Goal: Task Accomplishment & Management: Complete application form

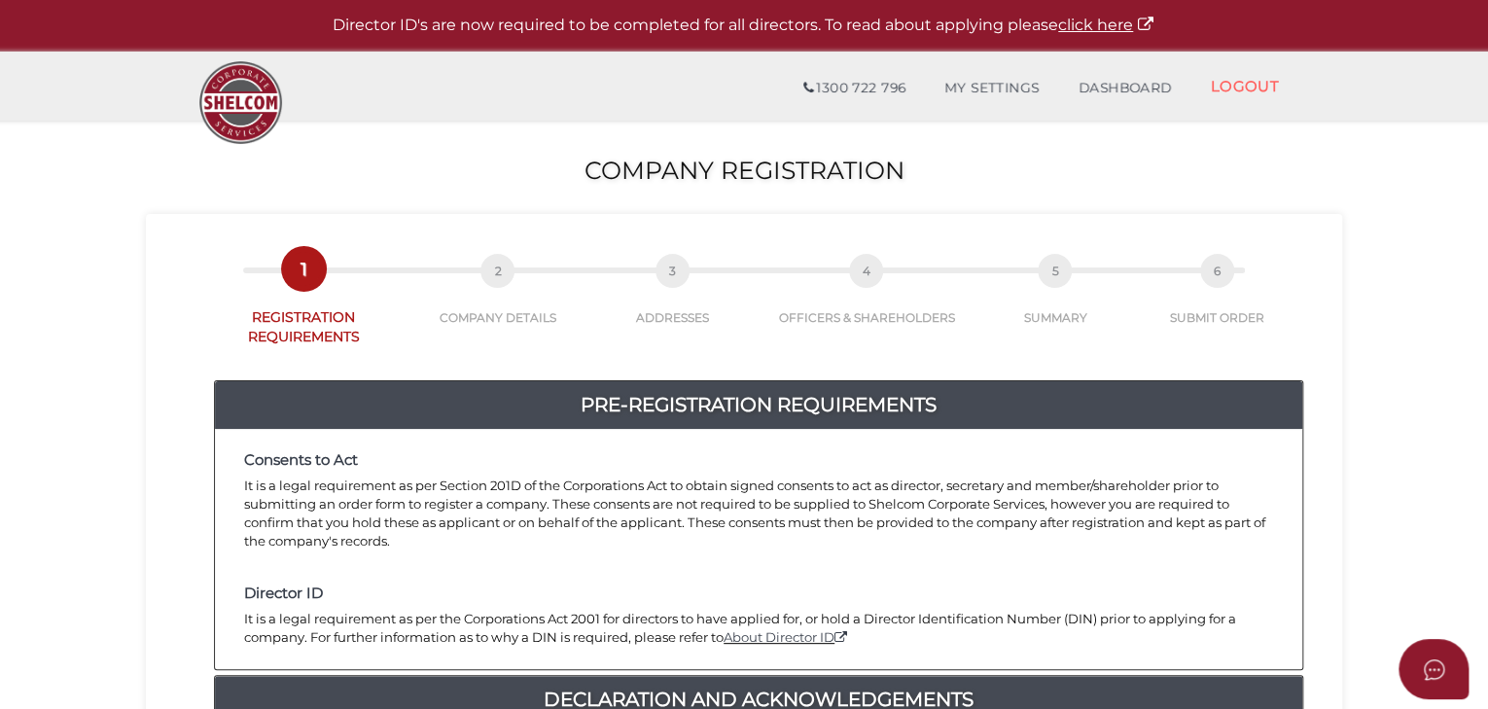
scroll to position [518, 0]
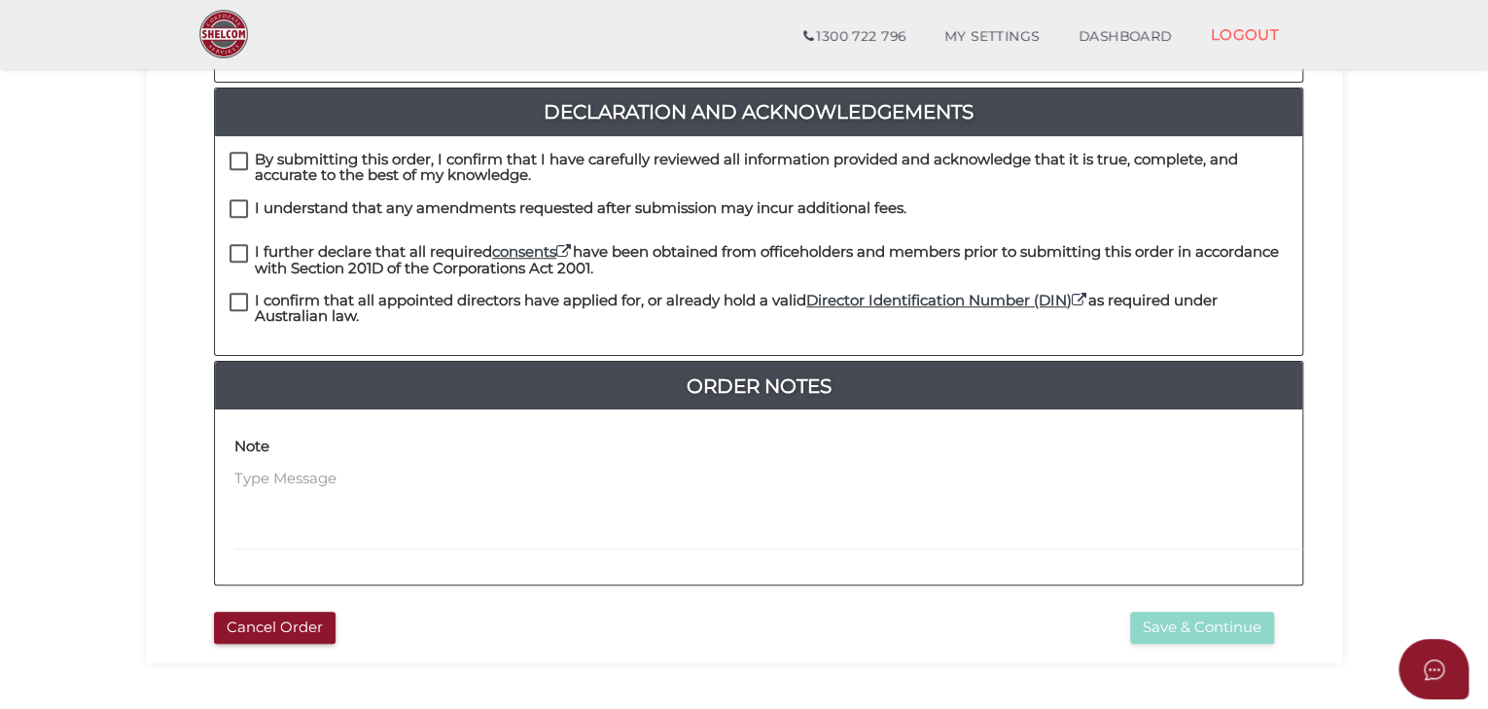
click at [232, 152] on label "By submitting this order, I confirm that I have carefully reviewed all informat…" at bounding box center [758, 164] width 1058 height 24
checkbox input "true"
click at [241, 200] on label "I understand that any amendments requested after submission may incur additiona…" at bounding box center [567, 212] width 677 height 24
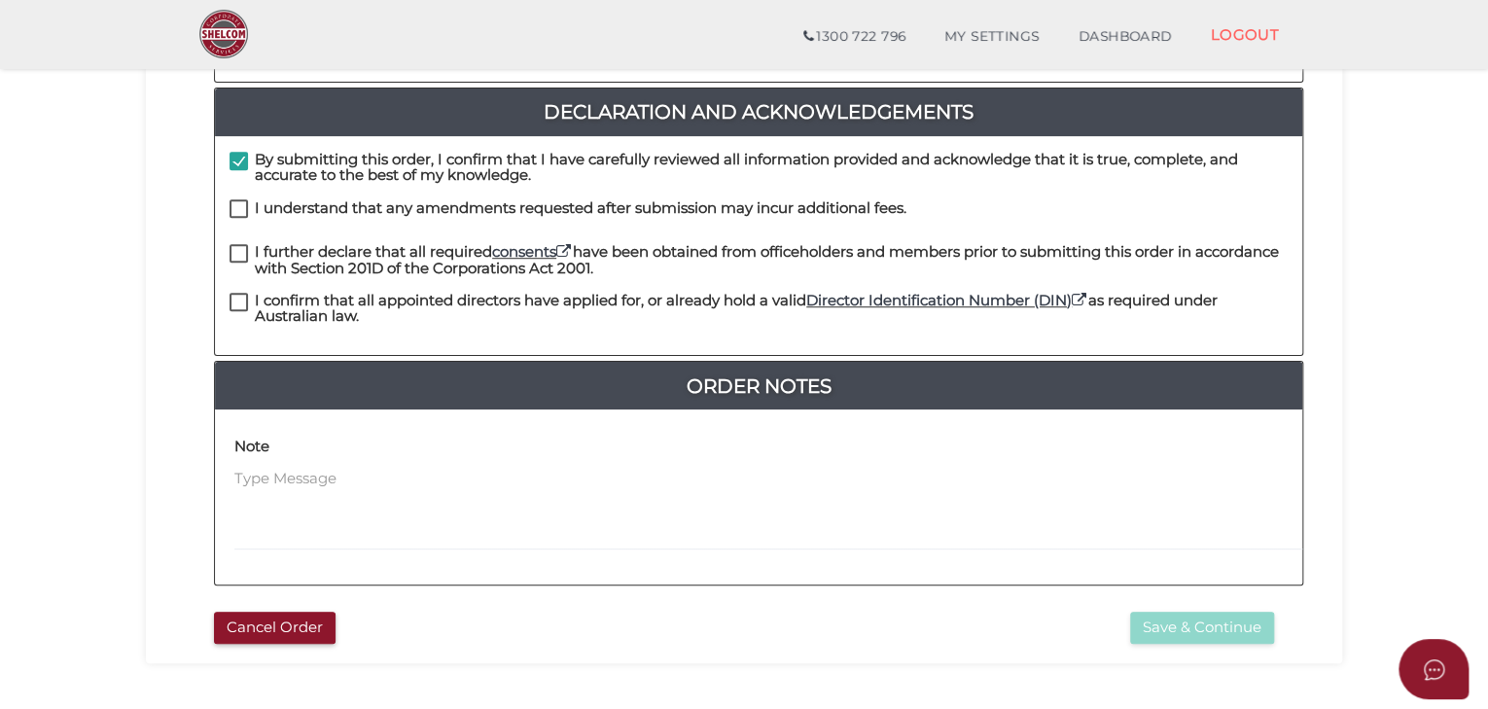
checkbox input "true"
click at [239, 244] on label "I further declare that all required consents have been obtained from officehold…" at bounding box center [758, 256] width 1058 height 24
checkbox input "true"
click at [232, 293] on label "I confirm that all appointed directors have applied for, or already hold a vali…" at bounding box center [758, 305] width 1058 height 24
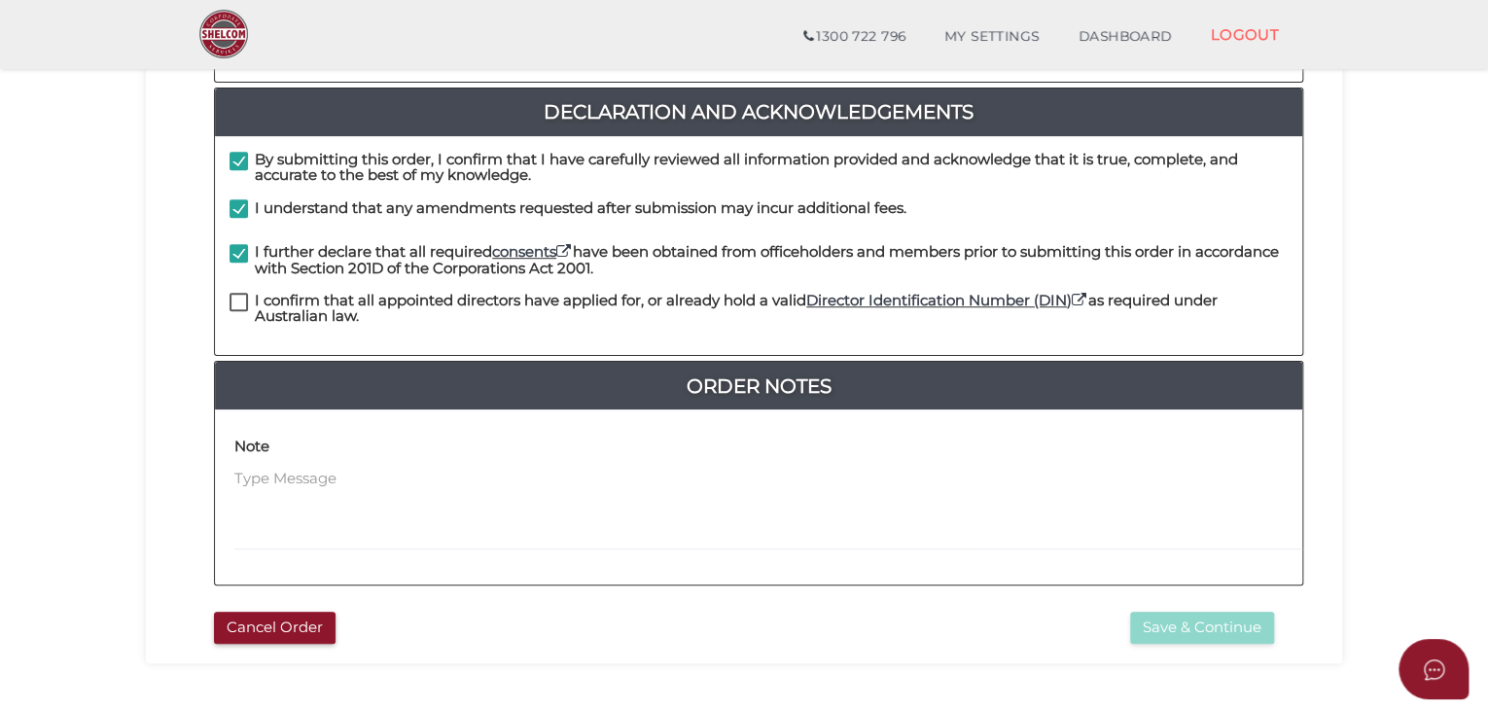
checkbox input "true"
click at [1166, 612] on button "Save & Continue" at bounding box center [1202, 628] width 144 height 32
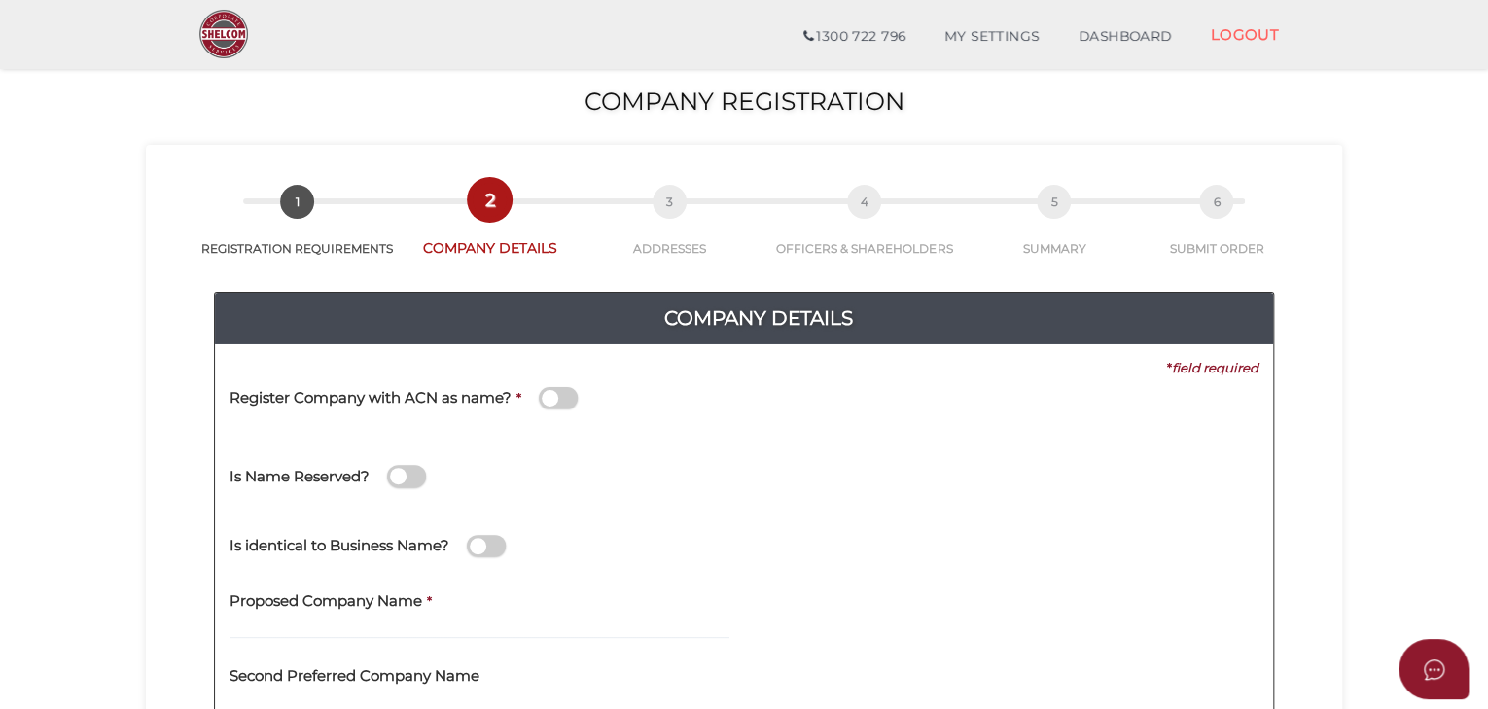
scroll to position [103, 0]
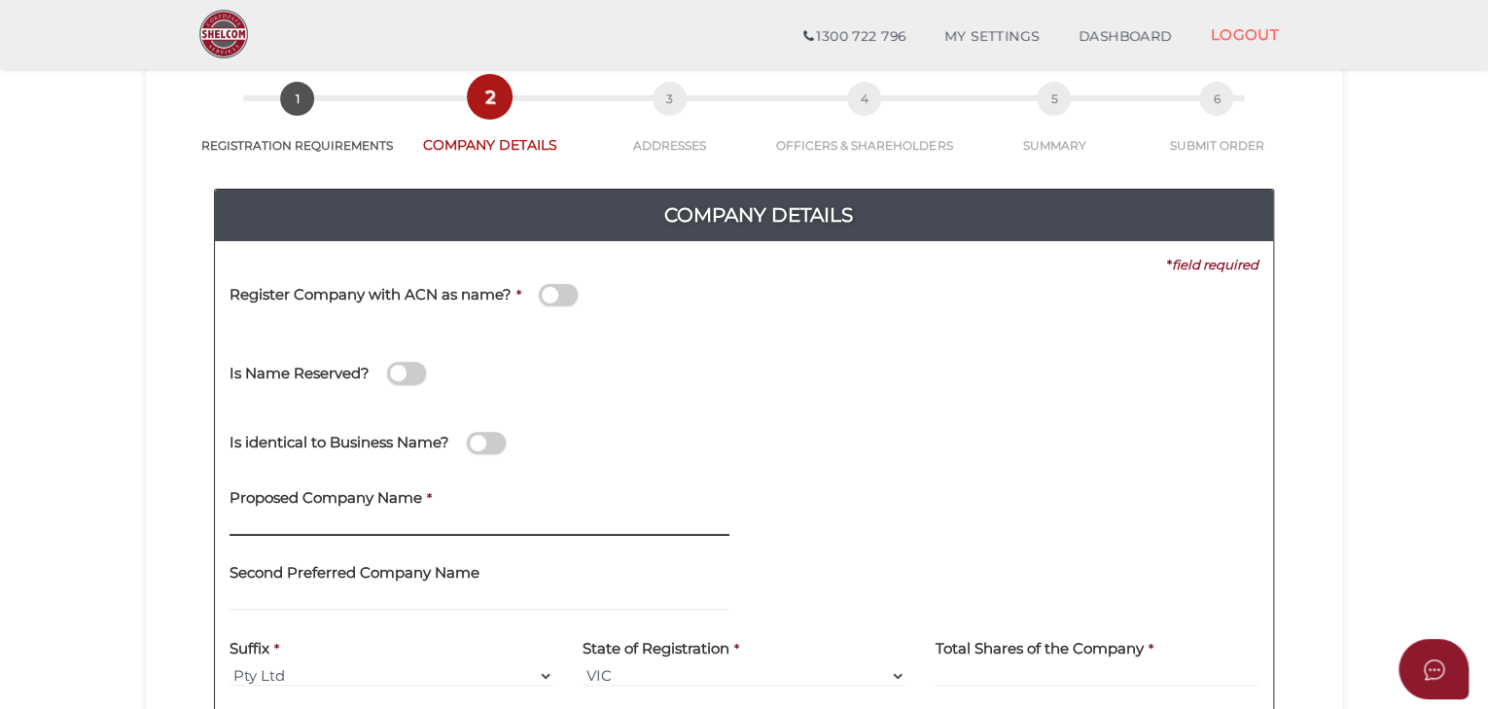
click at [440, 526] on input "text" at bounding box center [479, 524] width 500 height 21
type input "Pulse CPR Australia"
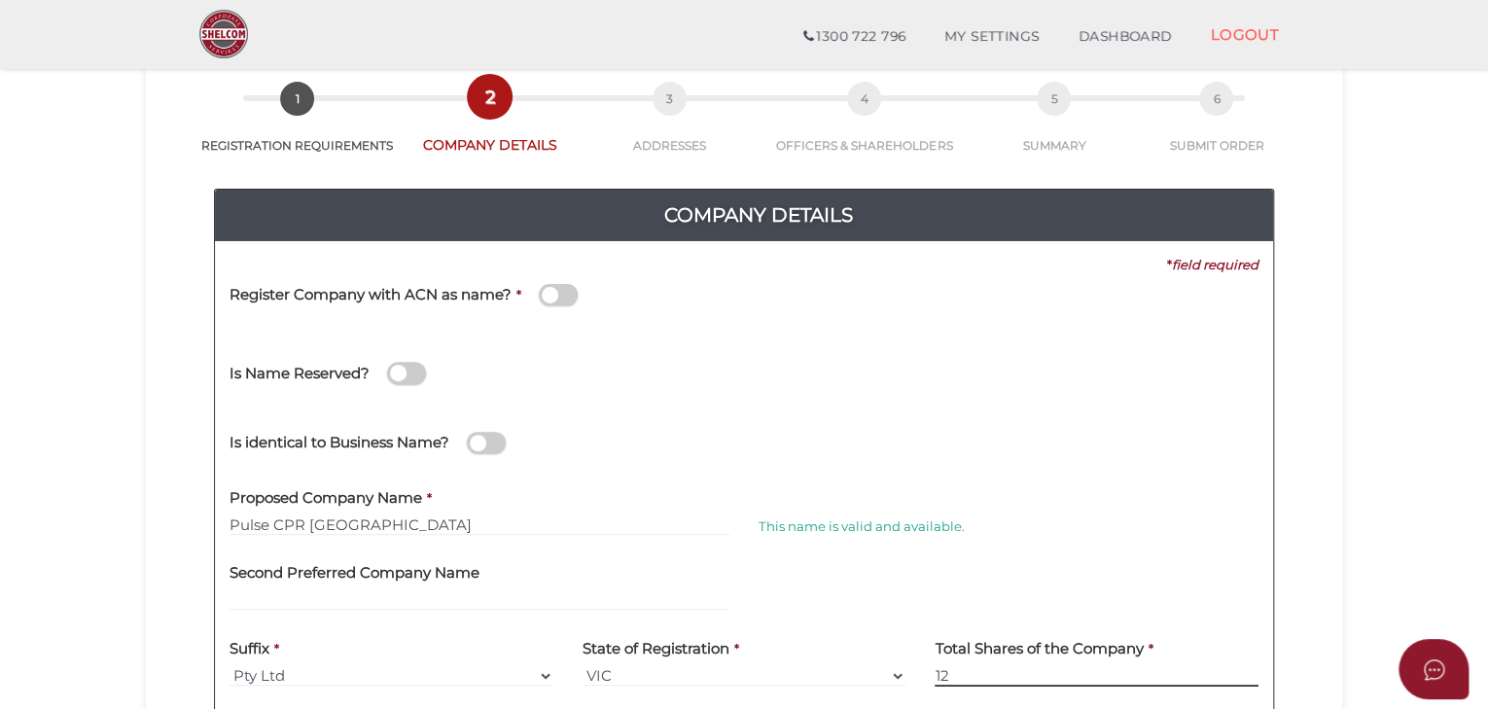
type input "12"
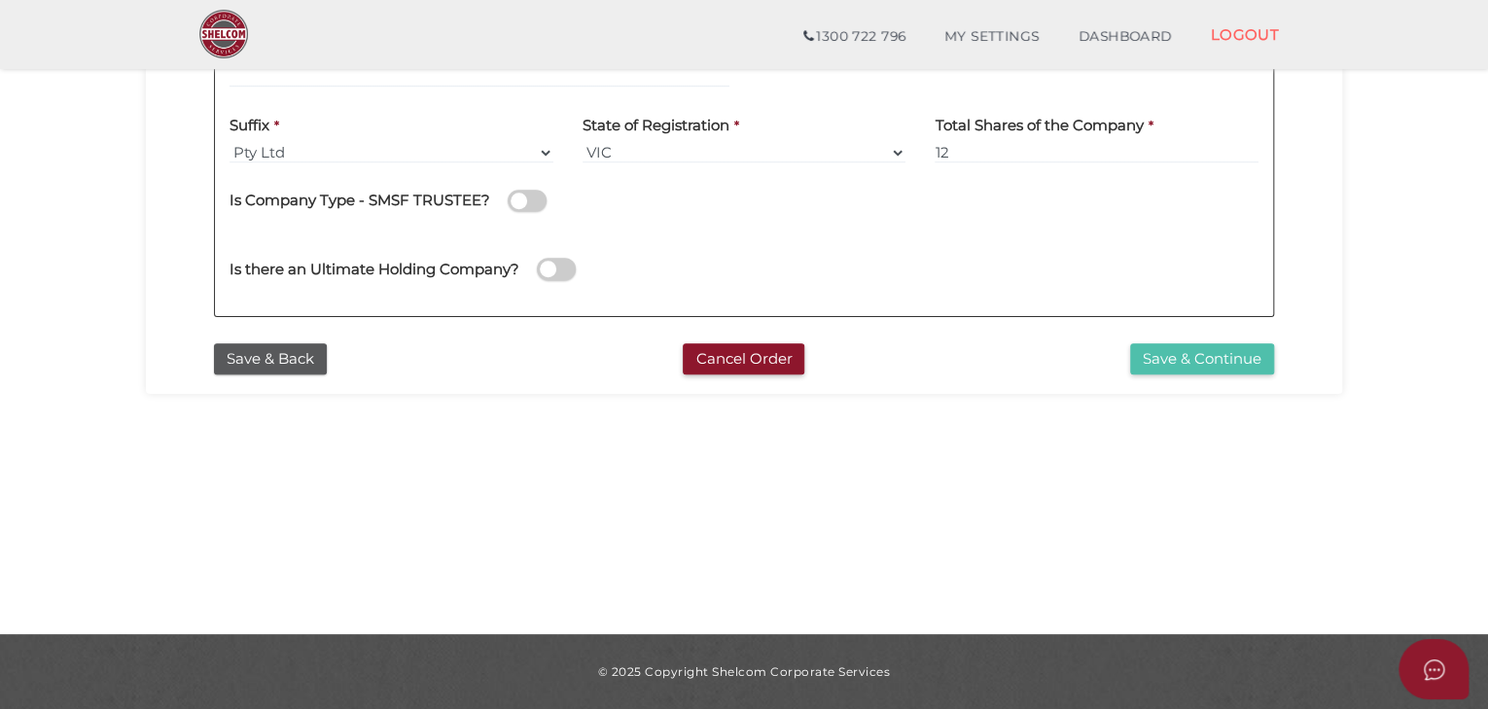
click at [1173, 362] on button "Save & Continue" at bounding box center [1202, 359] width 144 height 32
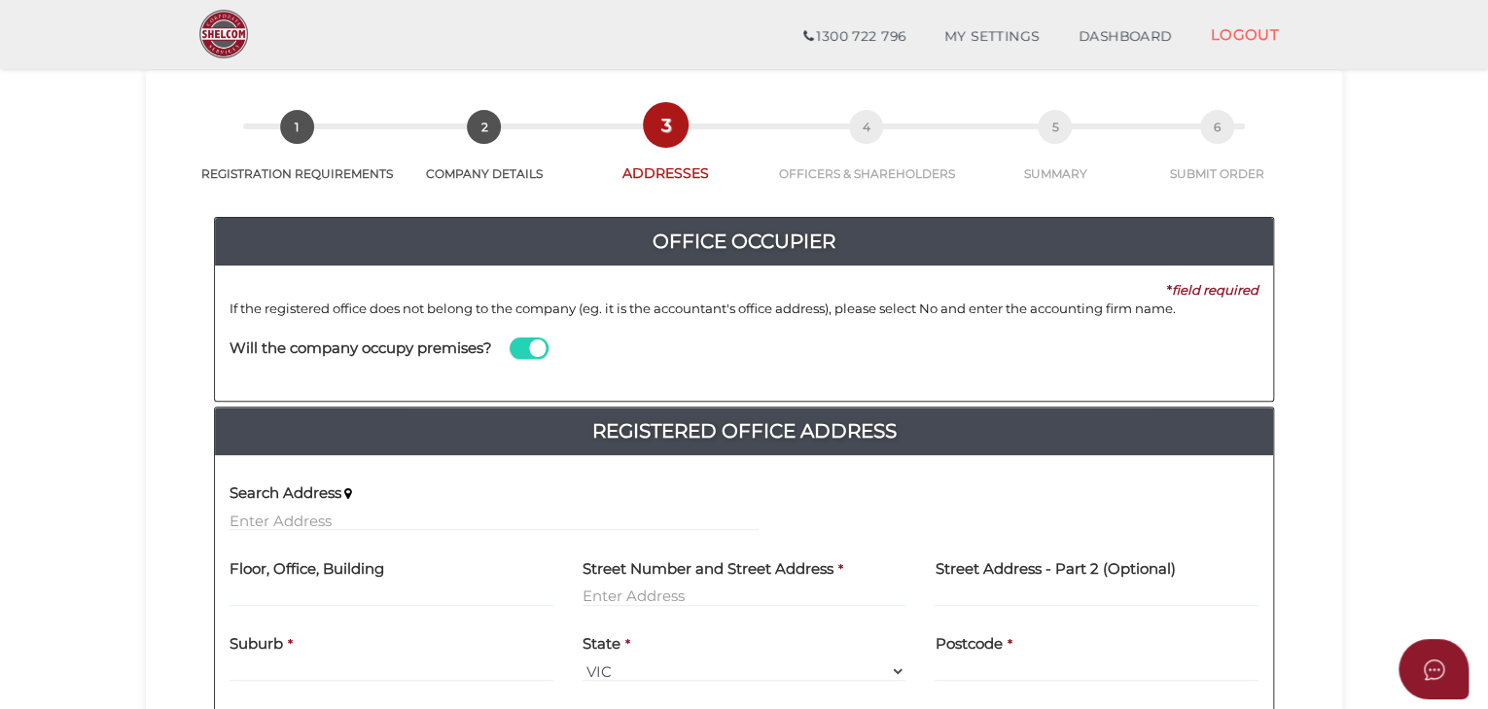
scroll to position [207, 0]
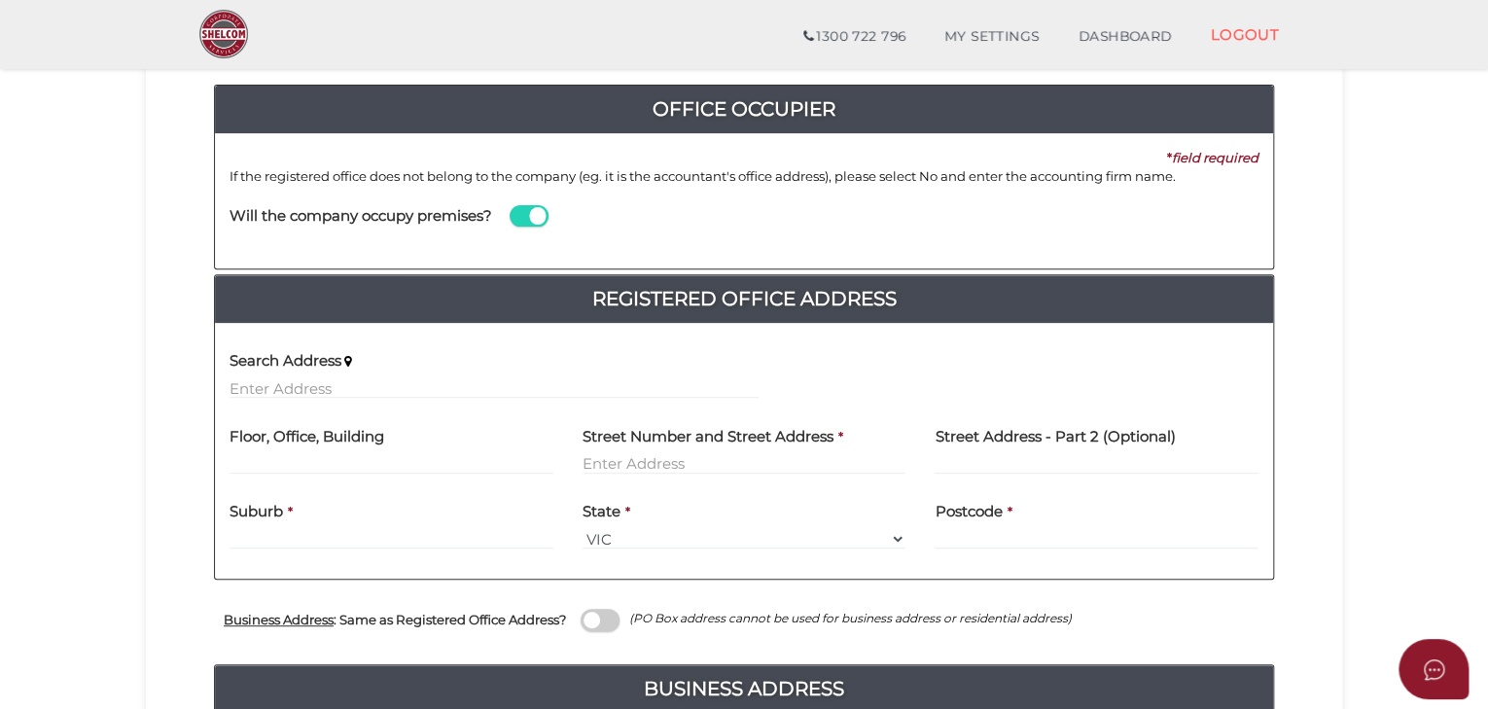
click at [537, 222] on span at bounding box center [528, 216] width 39 height 22
click at [0, 0] on input "checkbox" at bounding box center [0, 0] width 0 height 0
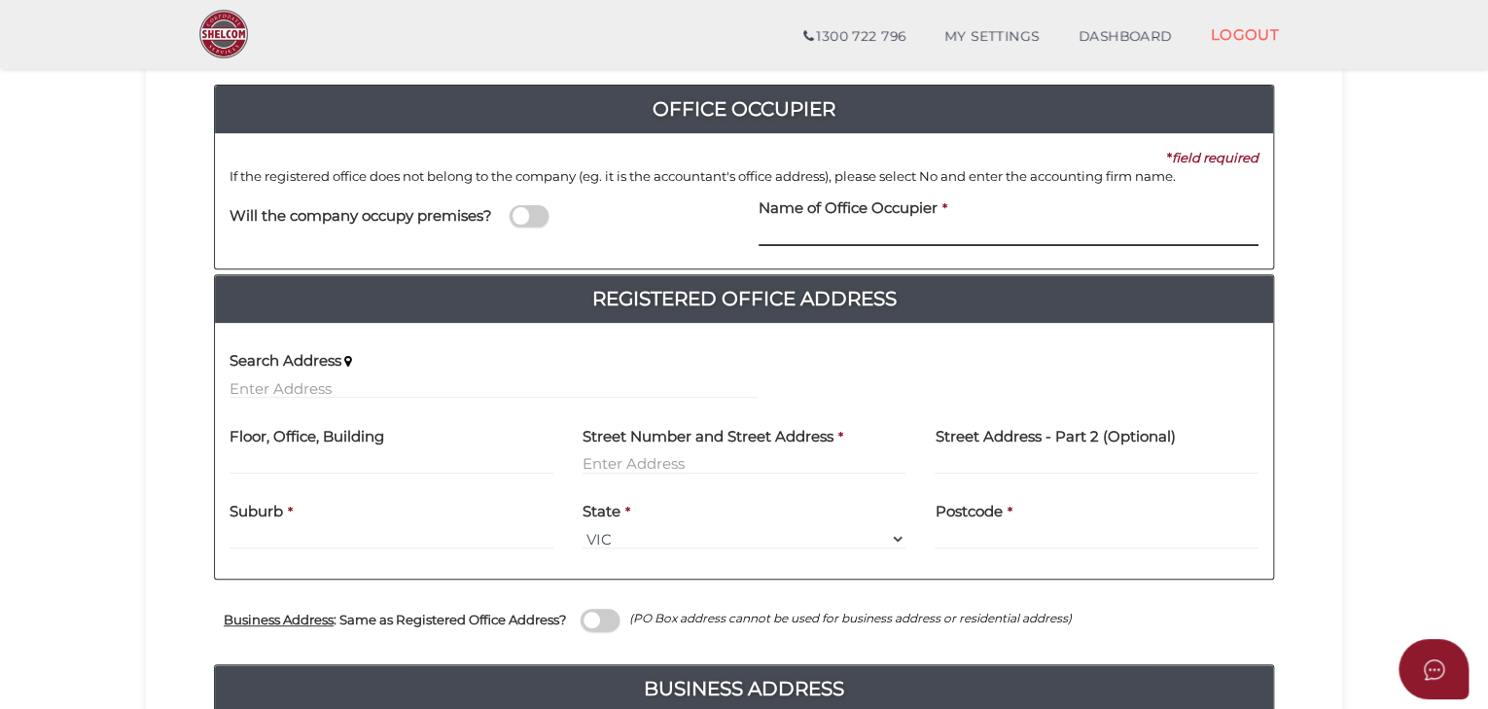
click at [801, 225] on input at bounding box center [1008, 235] width 500 height 21
type input "Jacksons Accountants Pty Ltd"
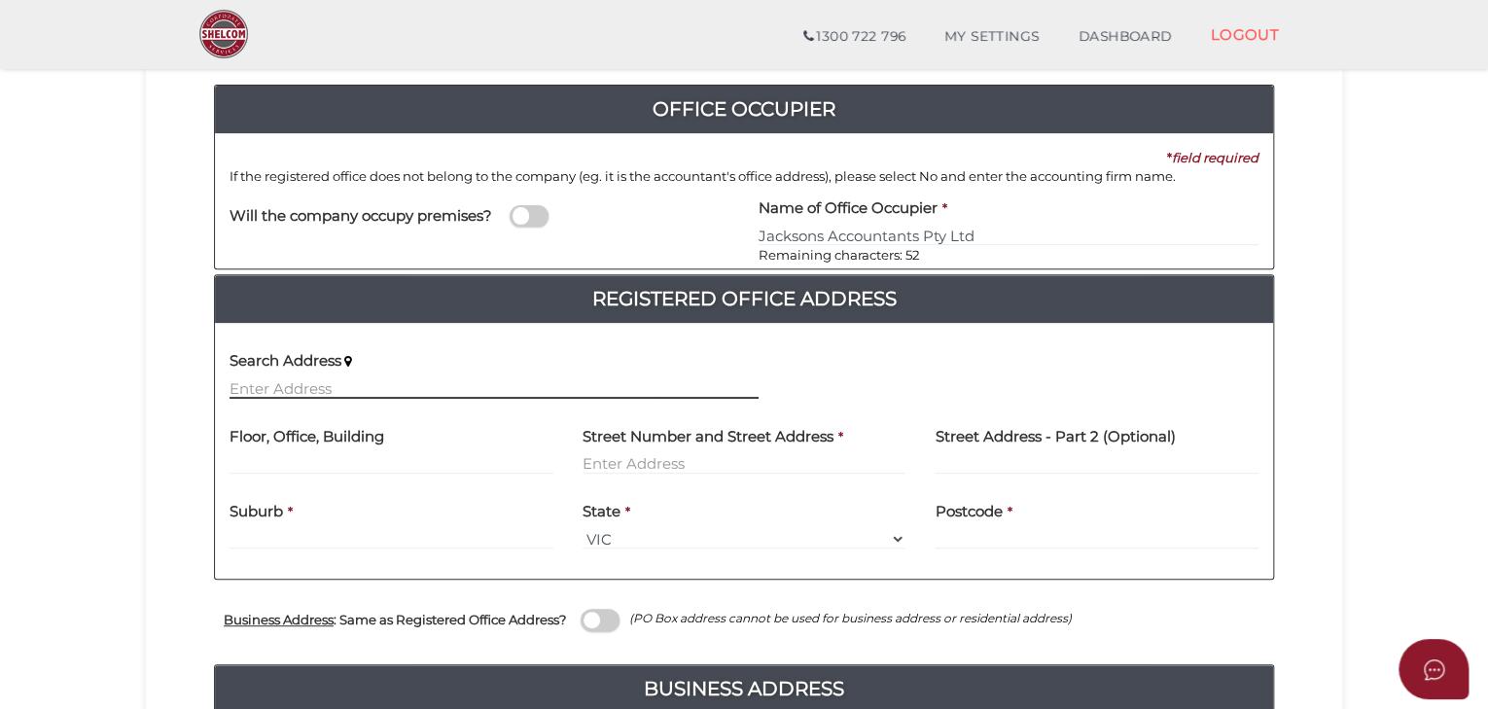
click at [453, 389] on input "text" at bounding box center [493, 387] width 529 height 21
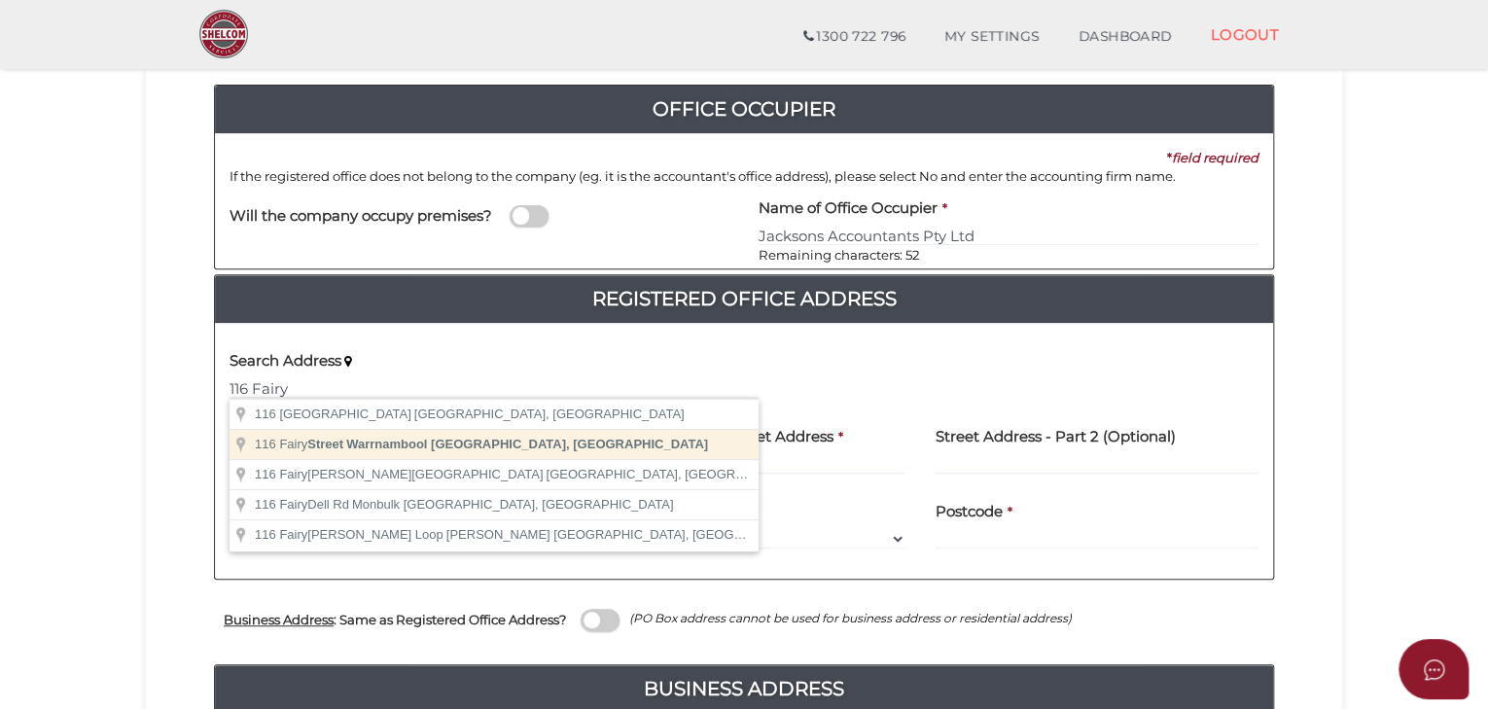
type input "116 Fairy Street, Warrnambool VIC, Australia"
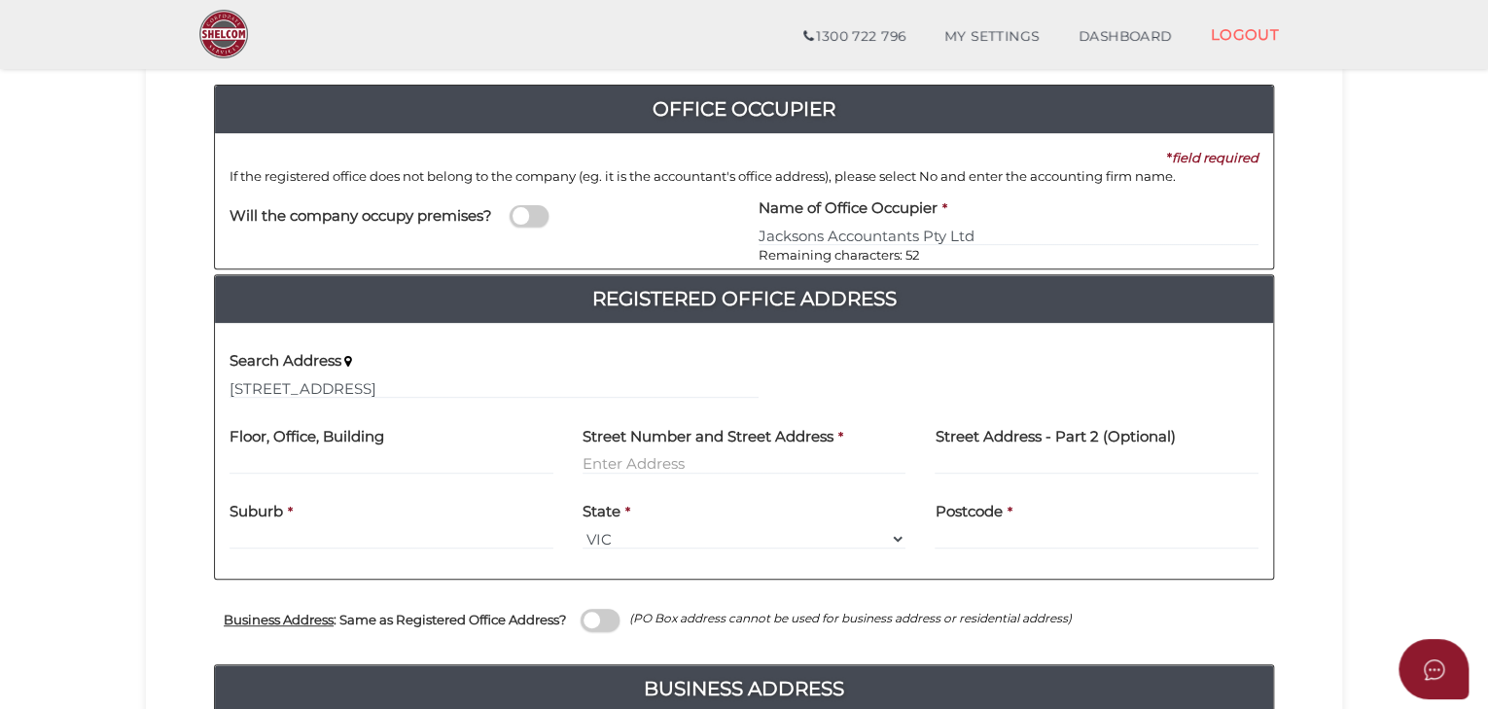
type input "116 Fairy Street"
type input "Warrnambool"
select select "VIC"
type input "3280"
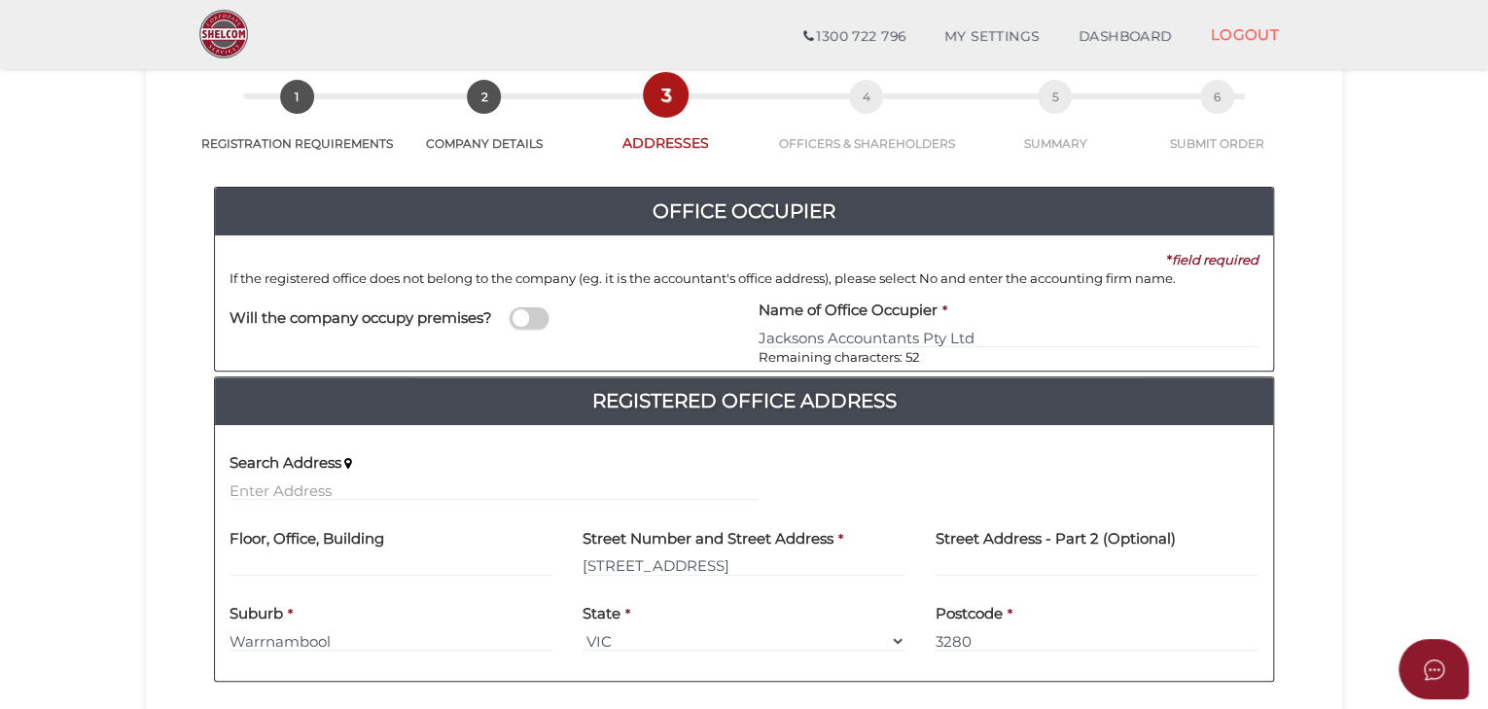
scroll to position [518, 0]
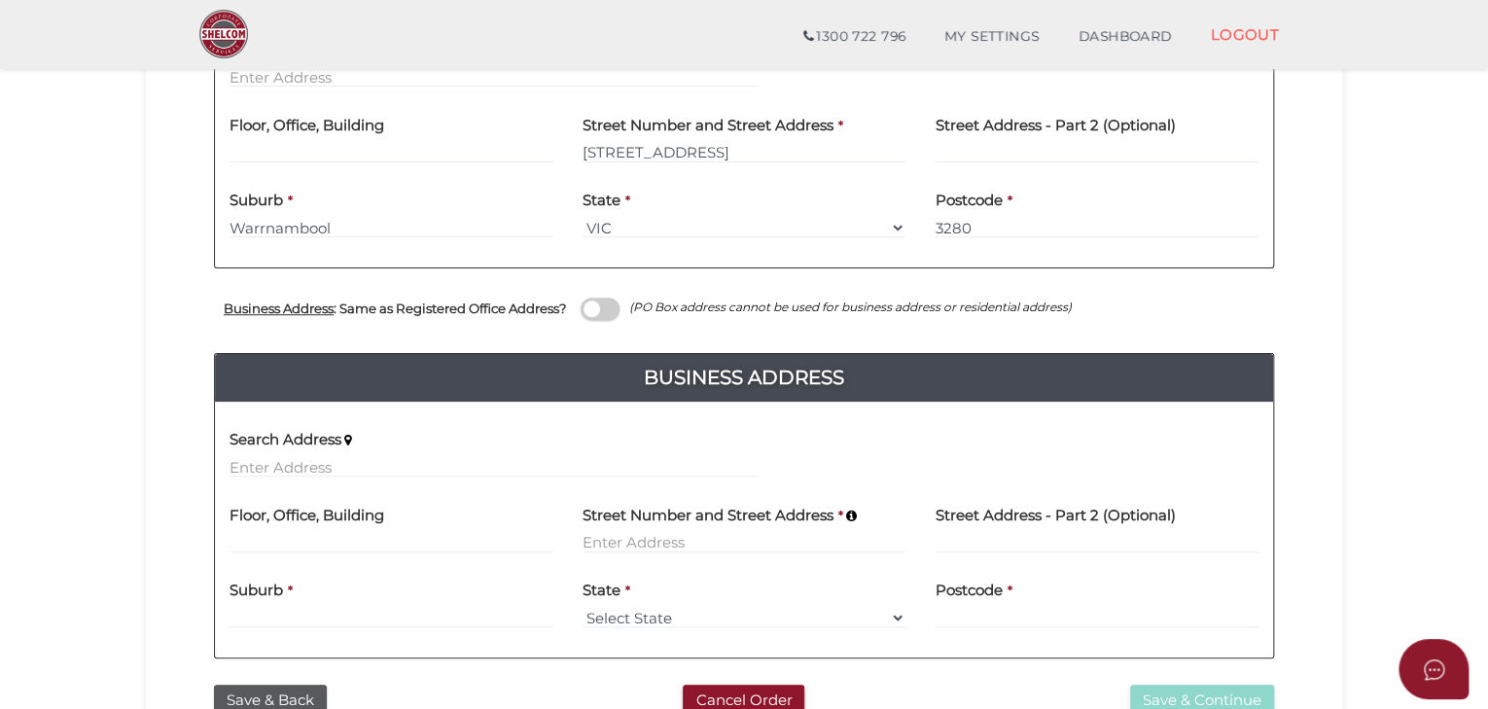
click at [692, 518] on h4 "Street Number and Street Address" at bounding box center [707, 516] width 251 height 17
click at [683, 540] on input at bounding box center [744, 542] width 324 height 21
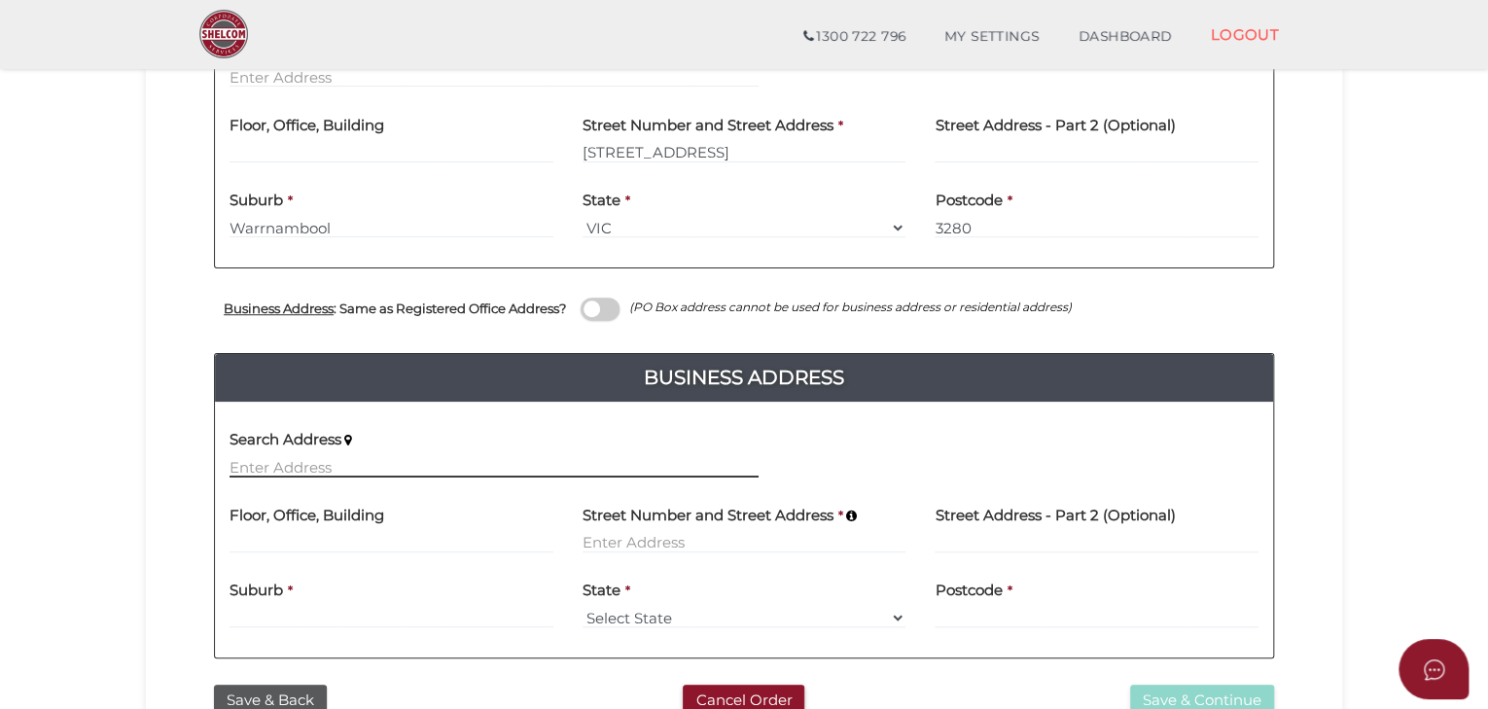
click at [434, 461] on input "text" at bounding box center [493, 466] width 529 height 21
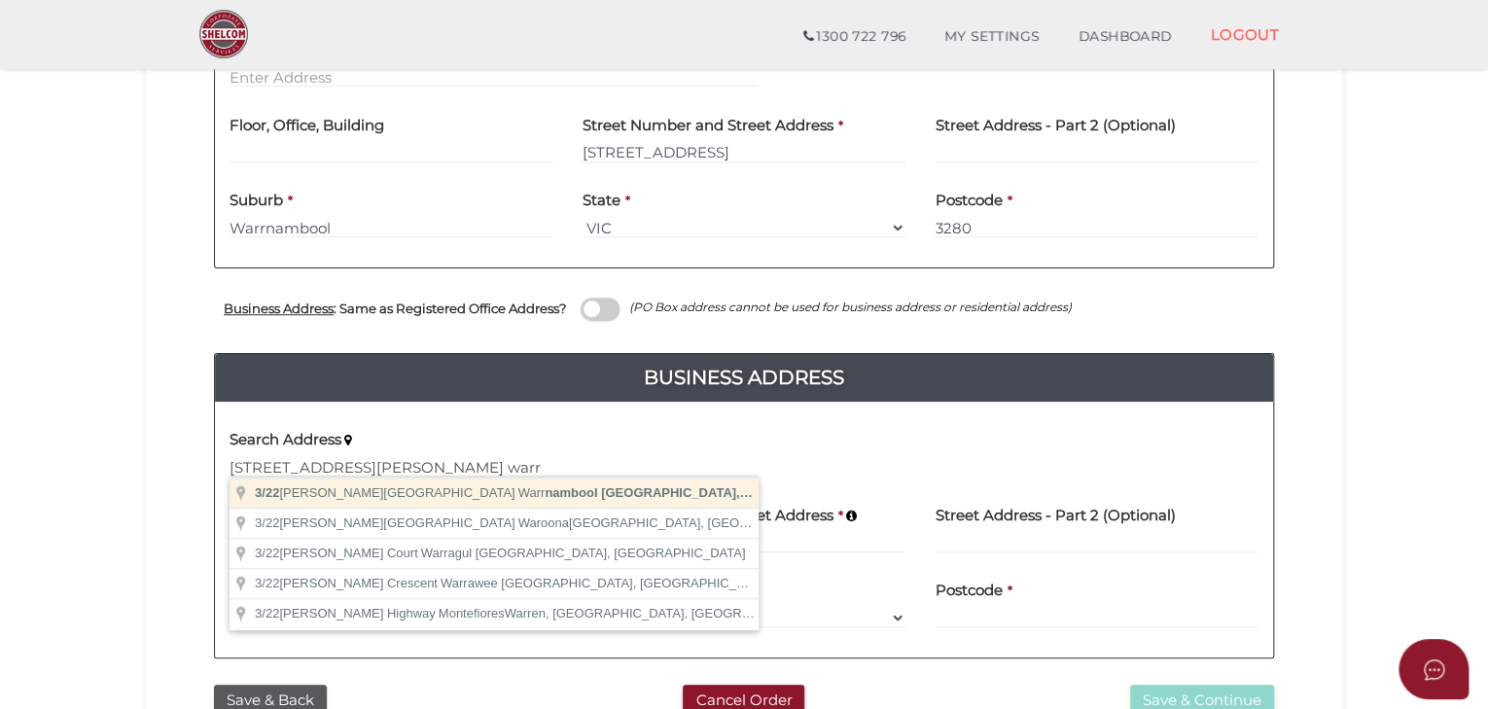
type input "3/22 Mitchell Street, Warrnambool VIC, Australia"
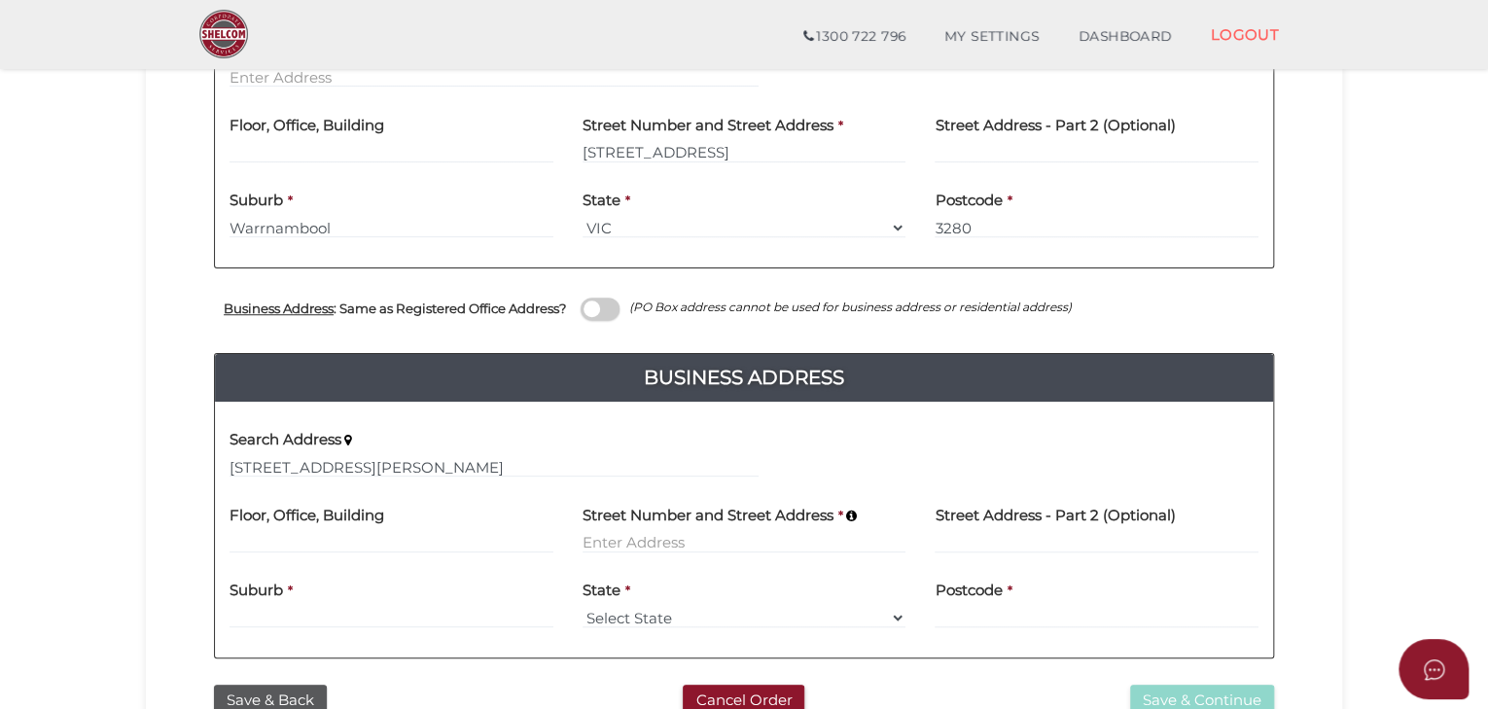
type input "3"
type input "[STREET_ADDRESS][PERSON_NAME]"
type input "Warrnambool"
select select "VIC"
type input "3280"
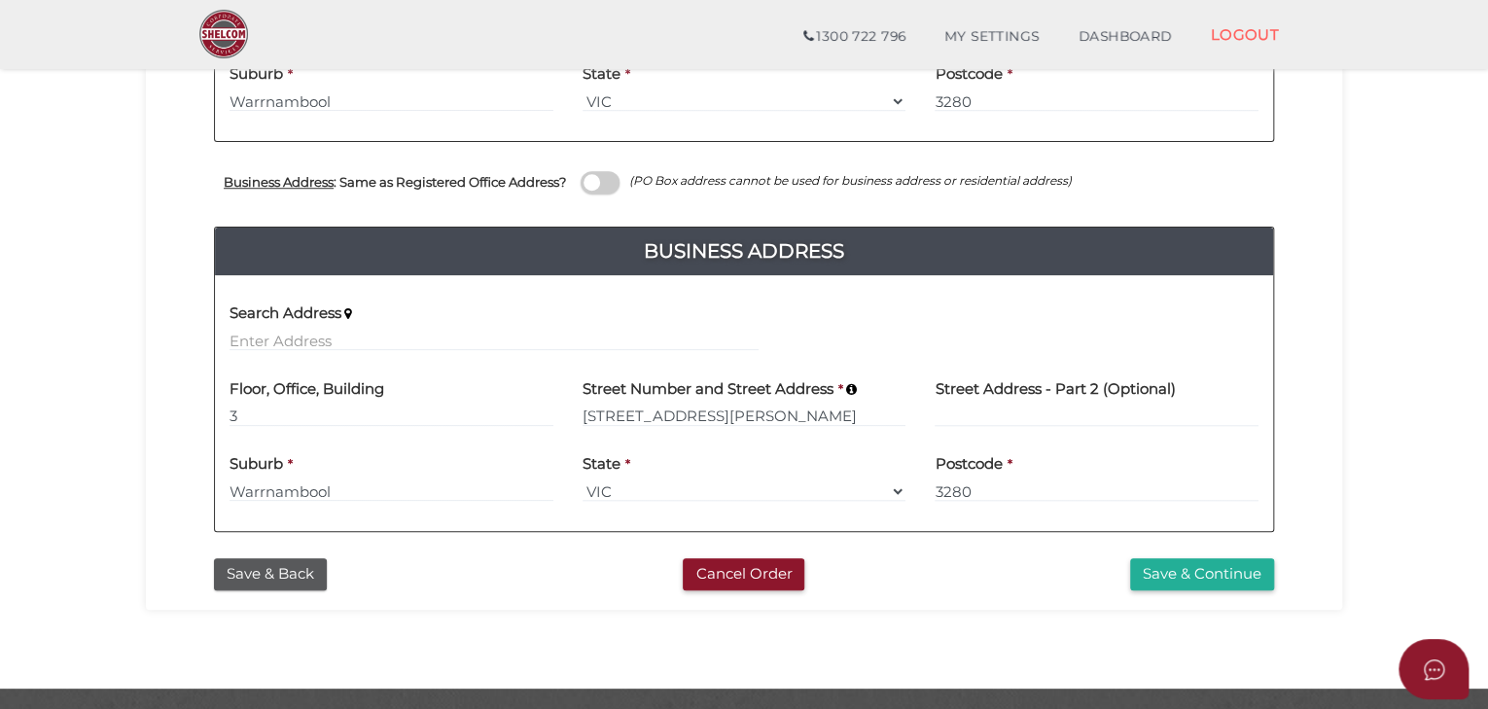
scroll to position [697, 0]
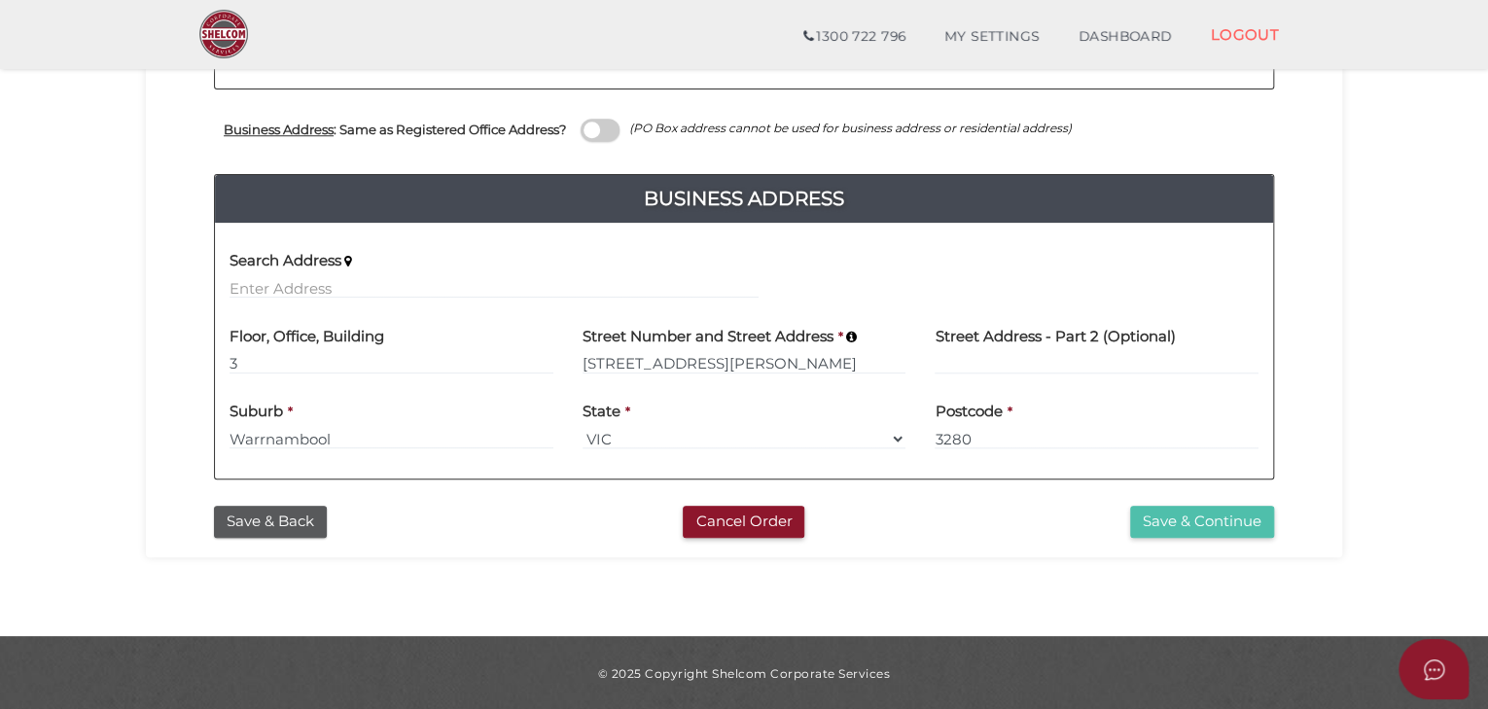
click at [1184, 525] on button "Save & Continue" at bounding box center [1202, 522] width 144 height 32
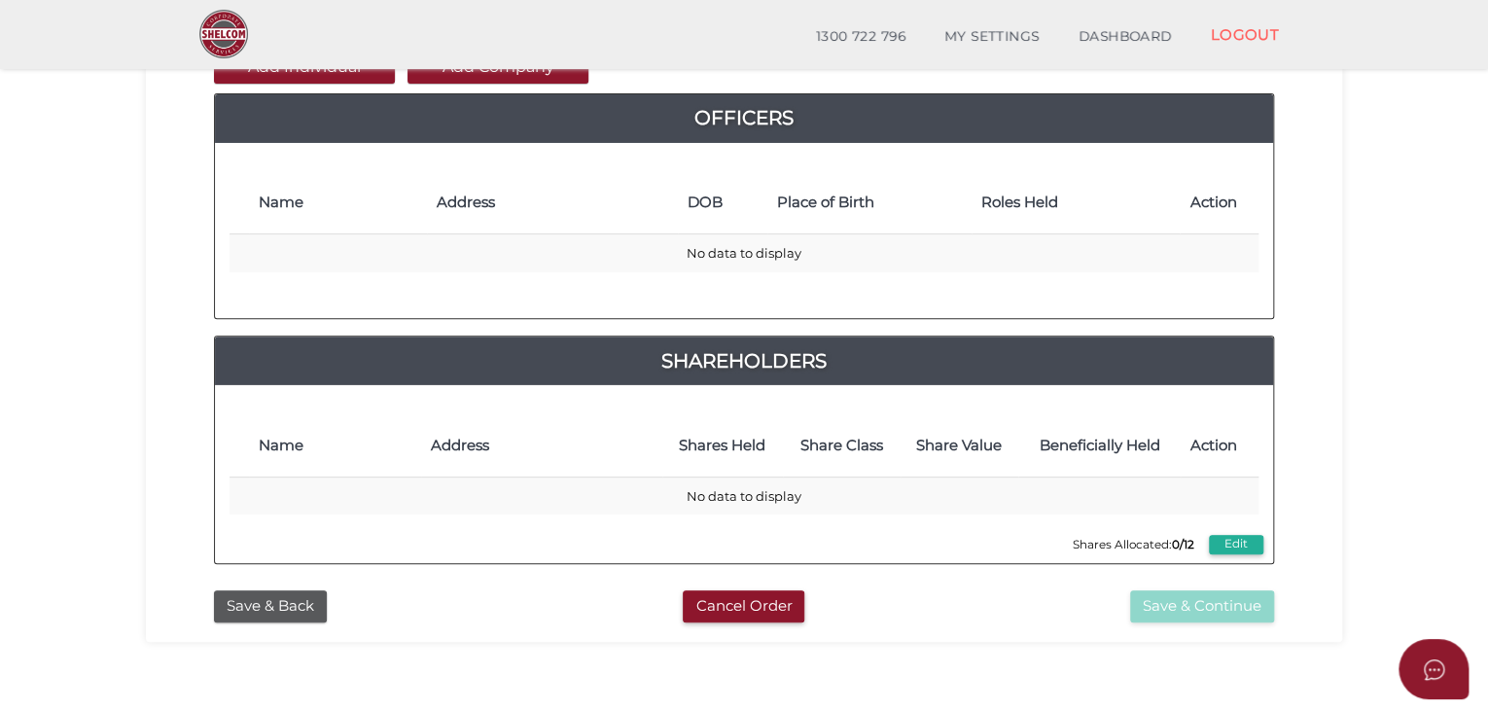
scroll to position [207, 0]
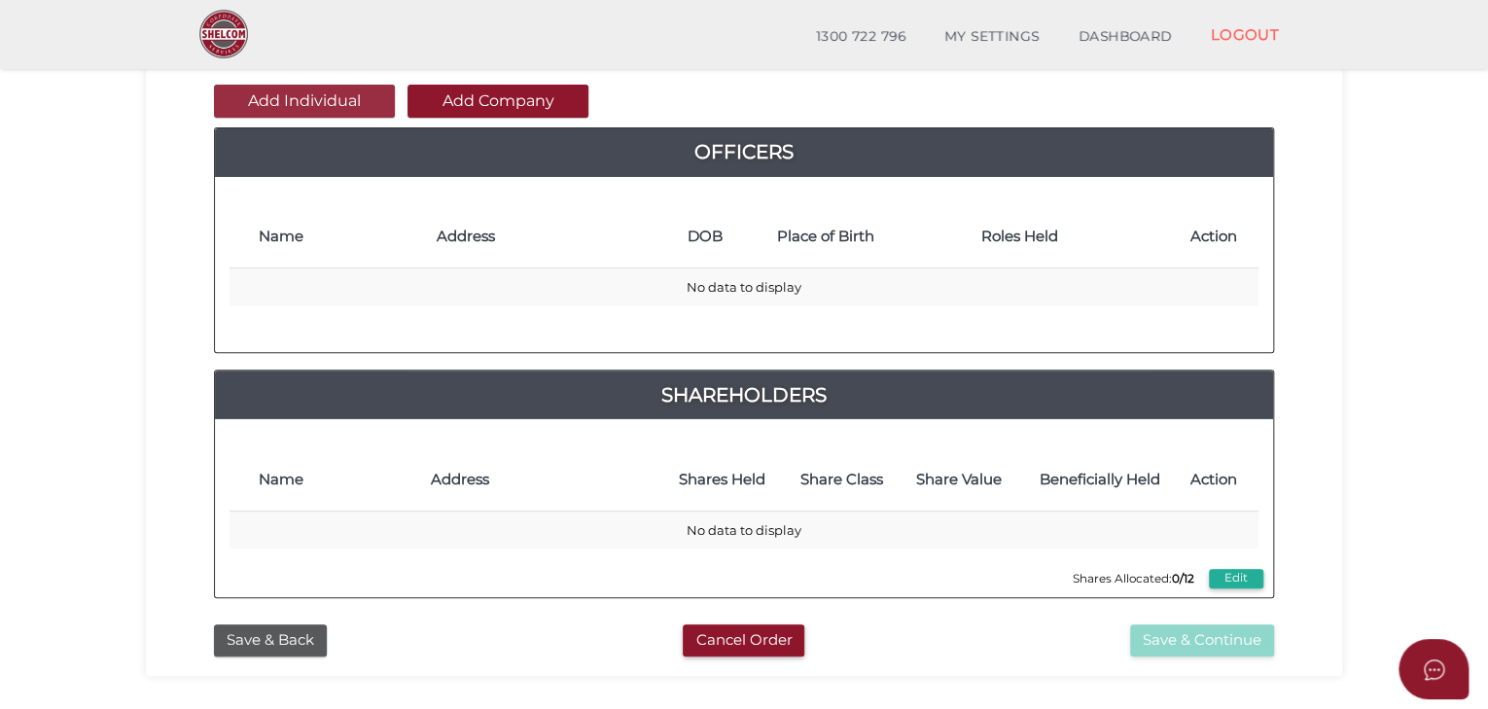
click at [316, 111] on button "Add Individual" at bounding box center [304, 101] width 181 height 33
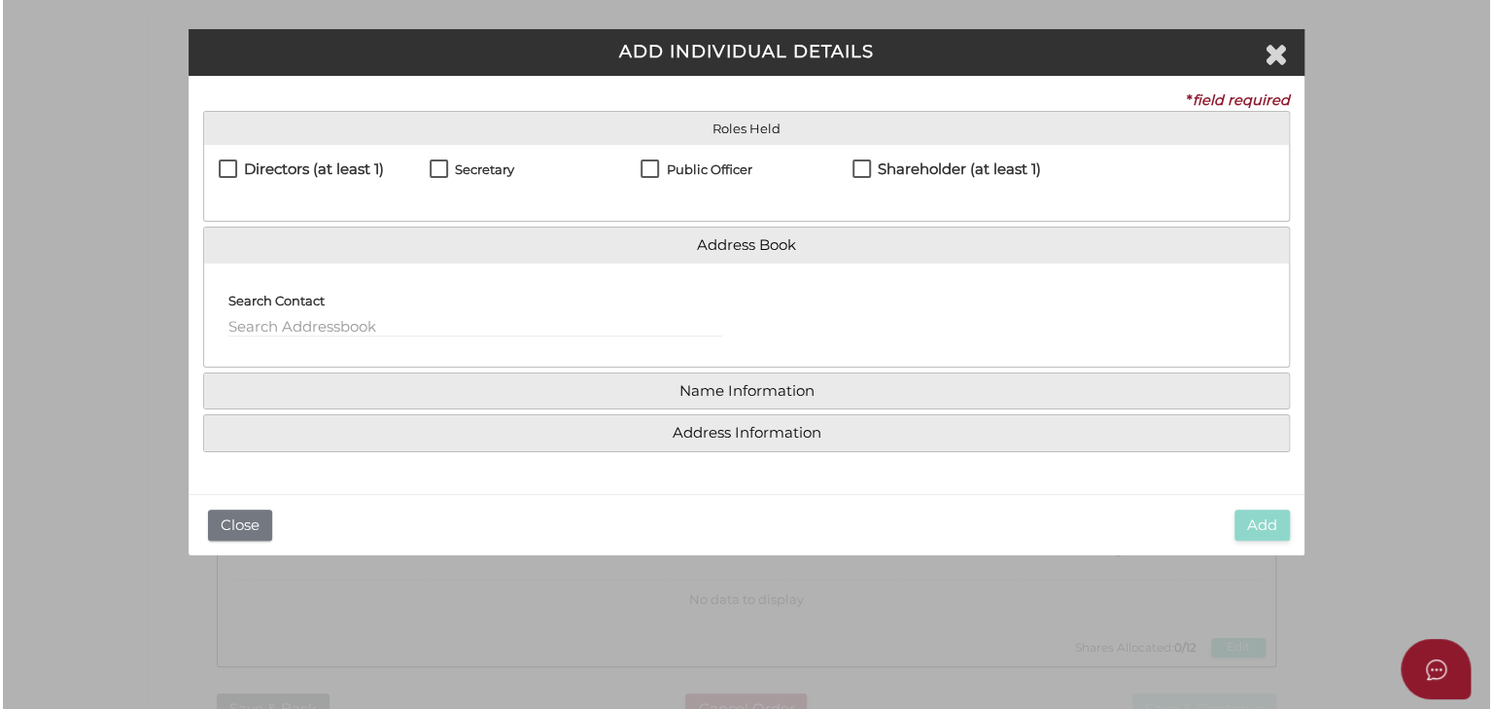
scroll to position [0, 0]
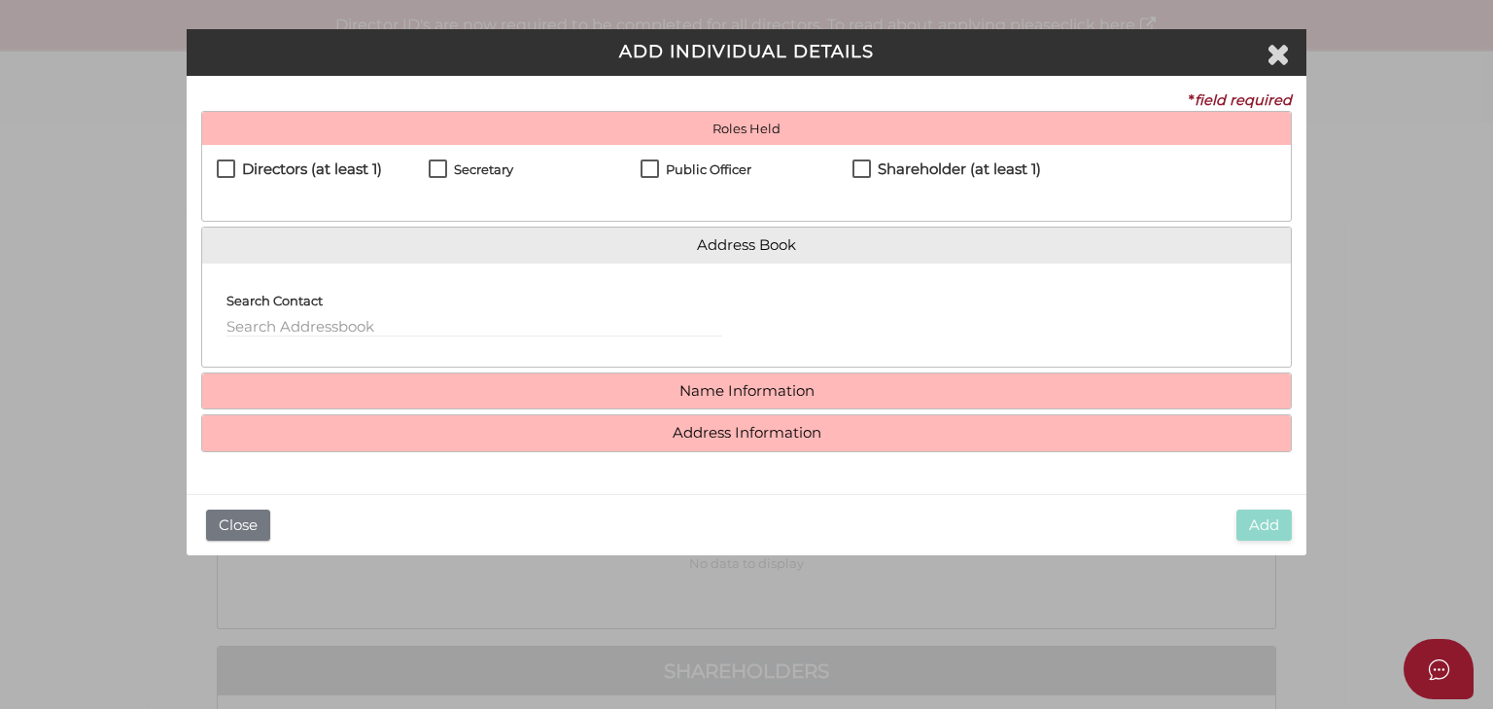
click at [211, 167] on div "Directors (at least 1) Secretary Public Officer Member Shareholder (at least 1)" at bounding box center [746, 183] width 1089 height 76
click at [226, 171] on label "Directors (at least 1)" at bounding box center [299, 173] width 165 height 24
checkbox input "true"
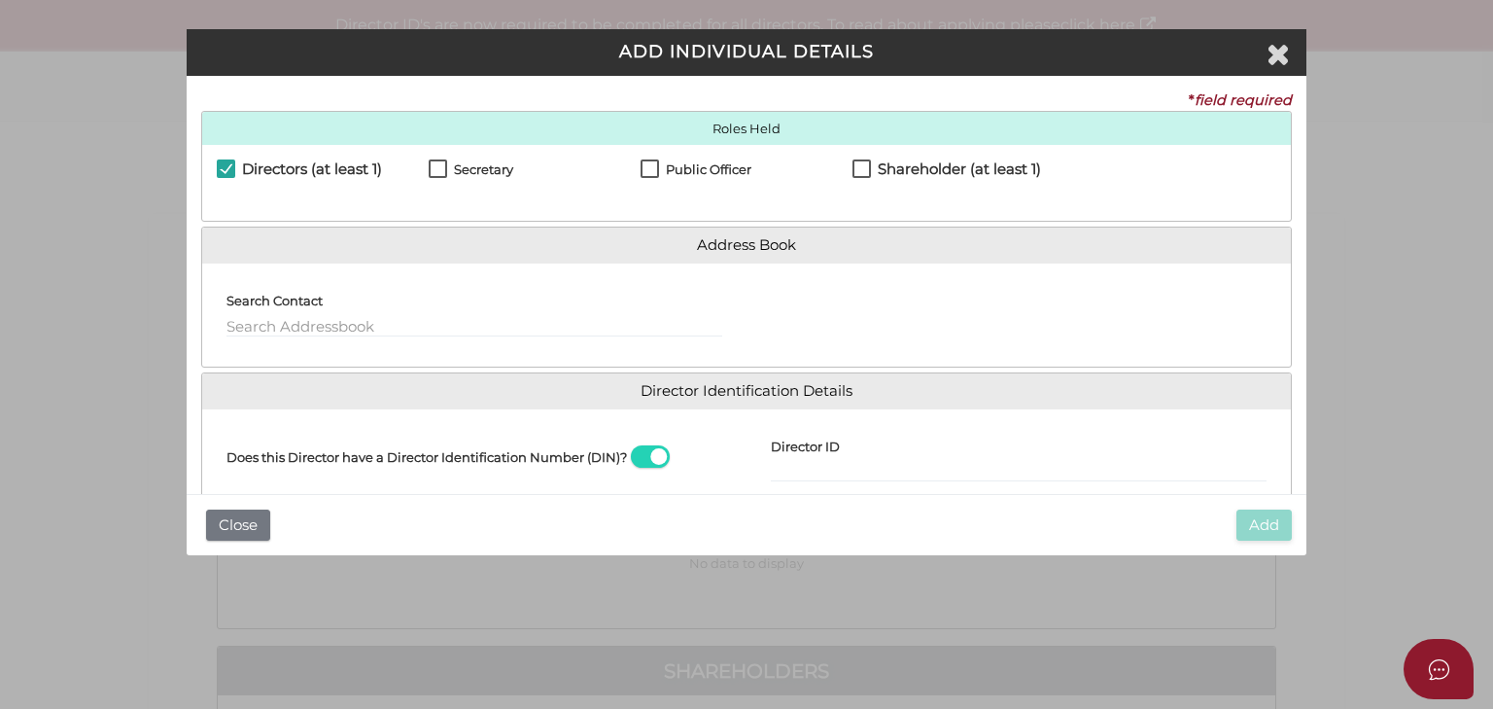
click at [432, 164] on label "Secretary" at bounding box center [471, 174] width 85 height 24
checkbox input "true"
click at [653, 173] on label "Public Officer" at bounding box center [696, 174] width 111 height 24
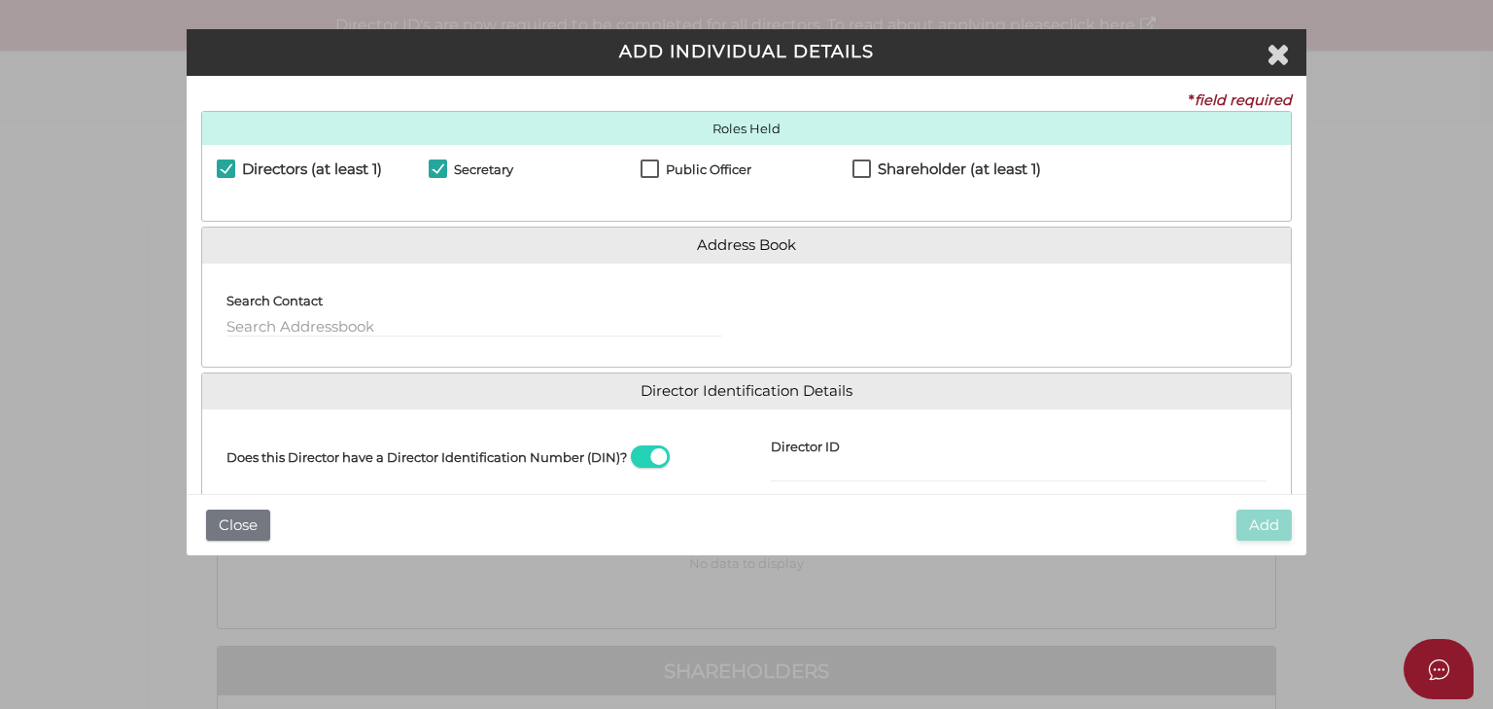
checkbox input "true"
click at [856, 169] on label "Shareholder (at least 1)" at bounding box center [947, 173] width 189 height 24
checkbox input "true"
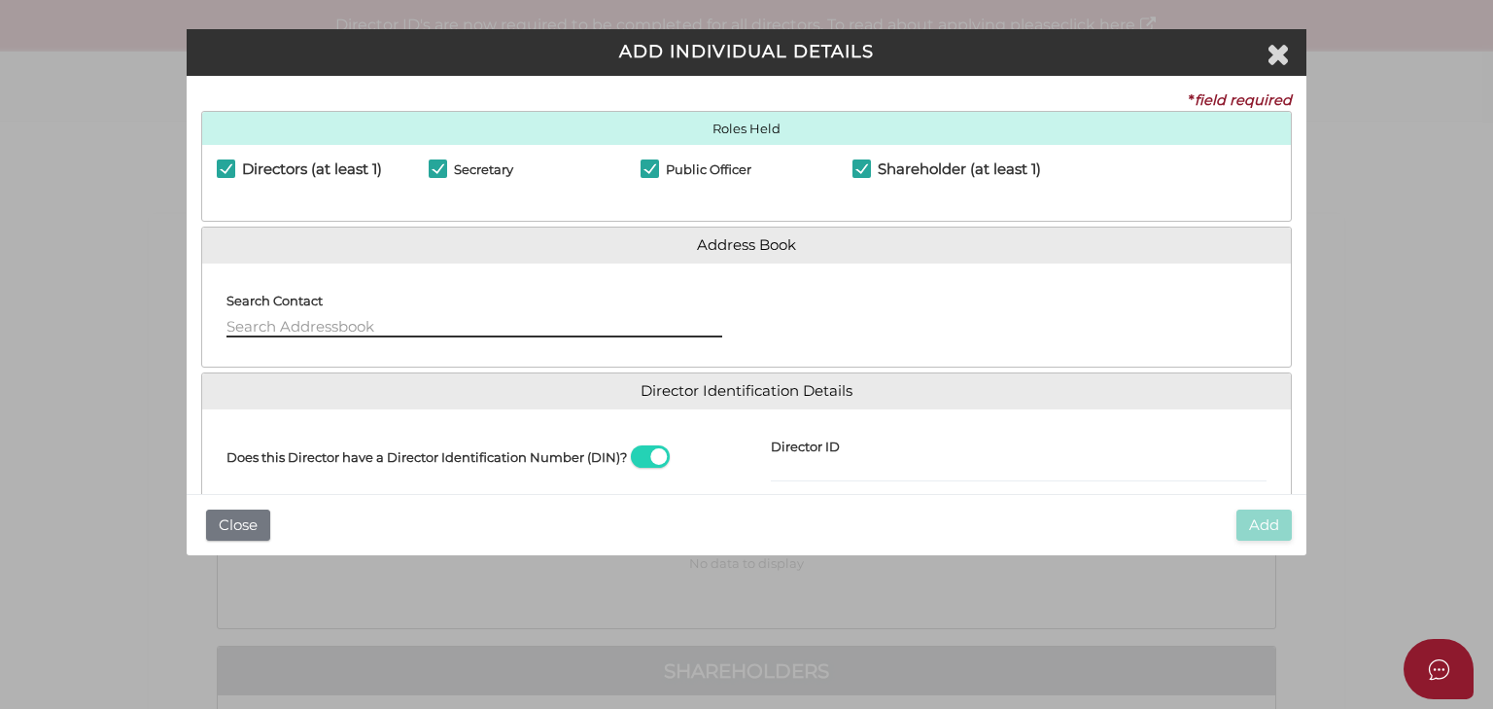
click at [430, 319] on input "text" at bounding box center [475, 326] width 496 height 21
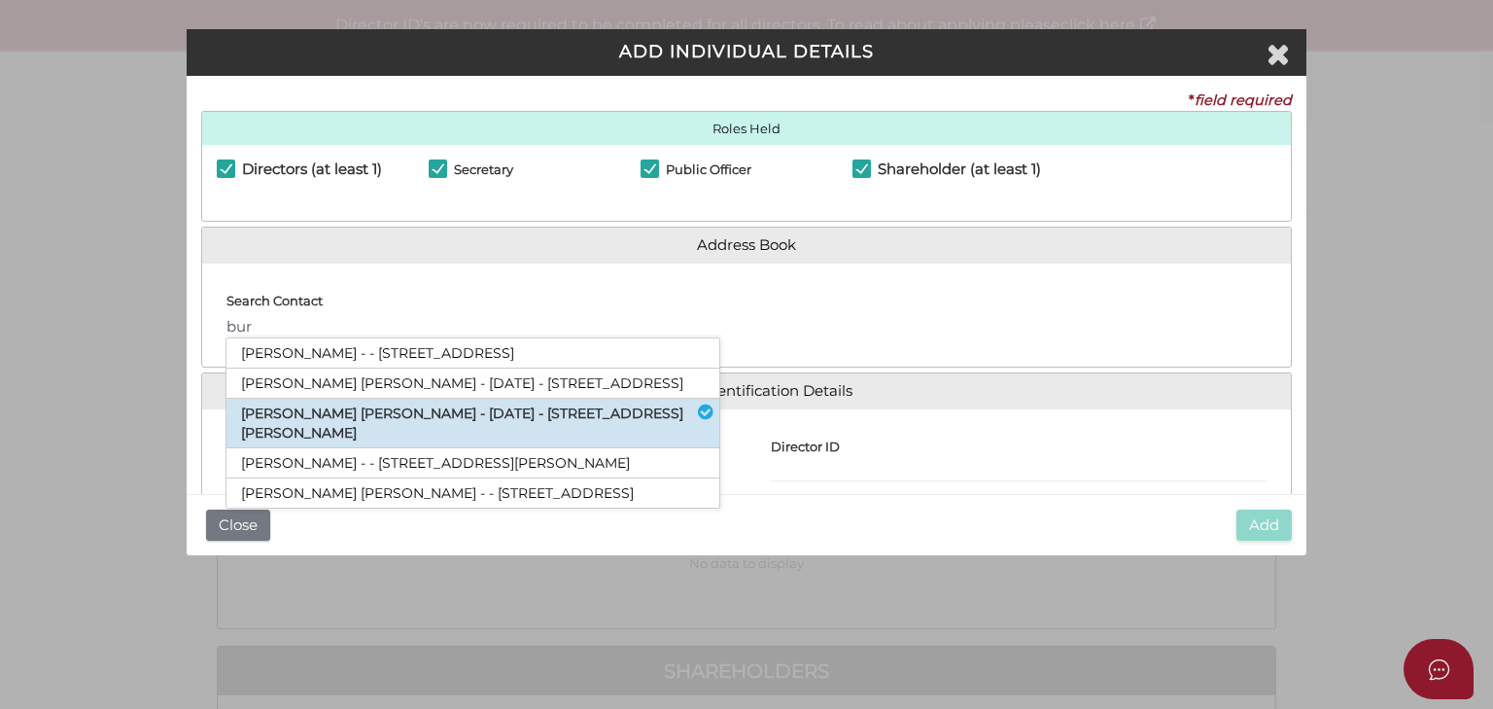
click at [439, 432] on li "Kate Maree Burt - 06/06/1981 - 22 Mitchell Street, Warrnambool, VIC, 3280" at bounding box center [473, 424] width 493 height 50
type input "Kate"
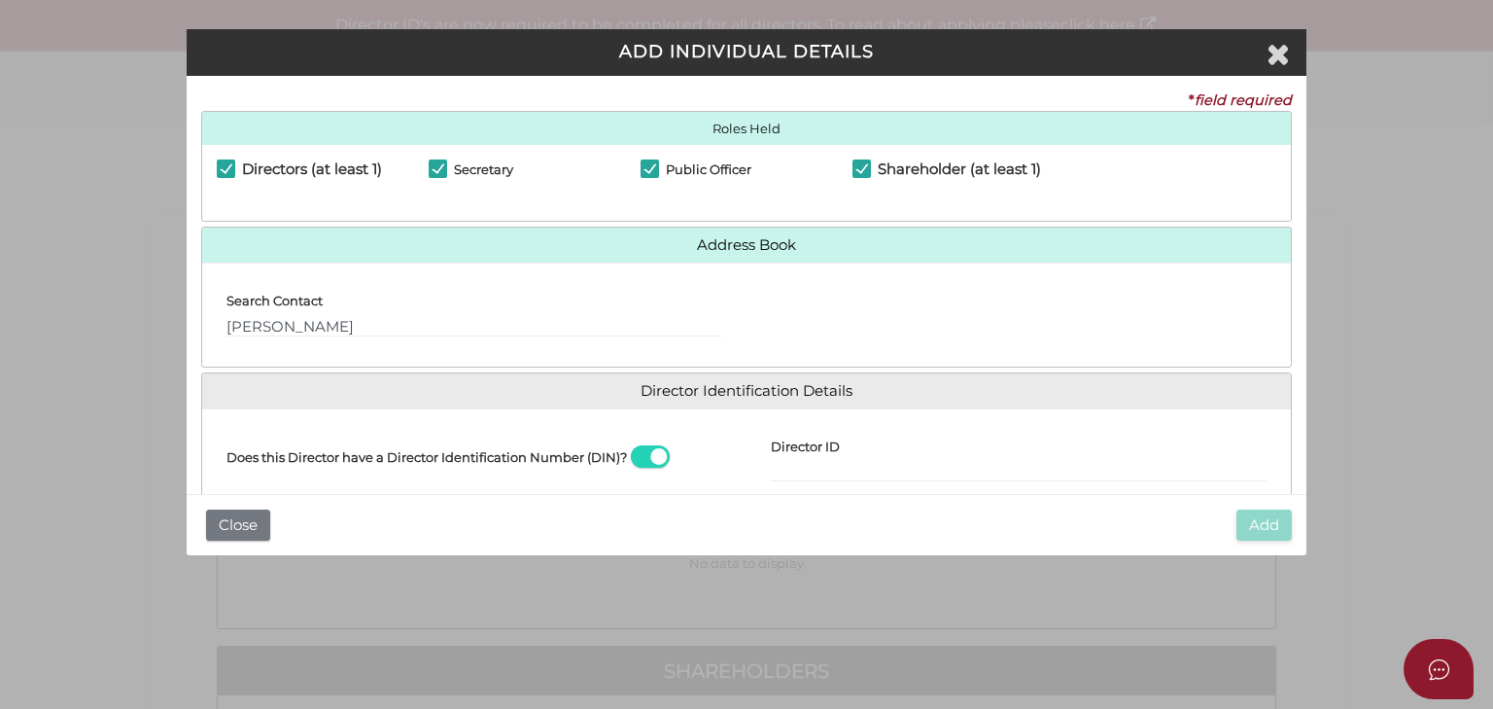
scroll to position [103, 0]
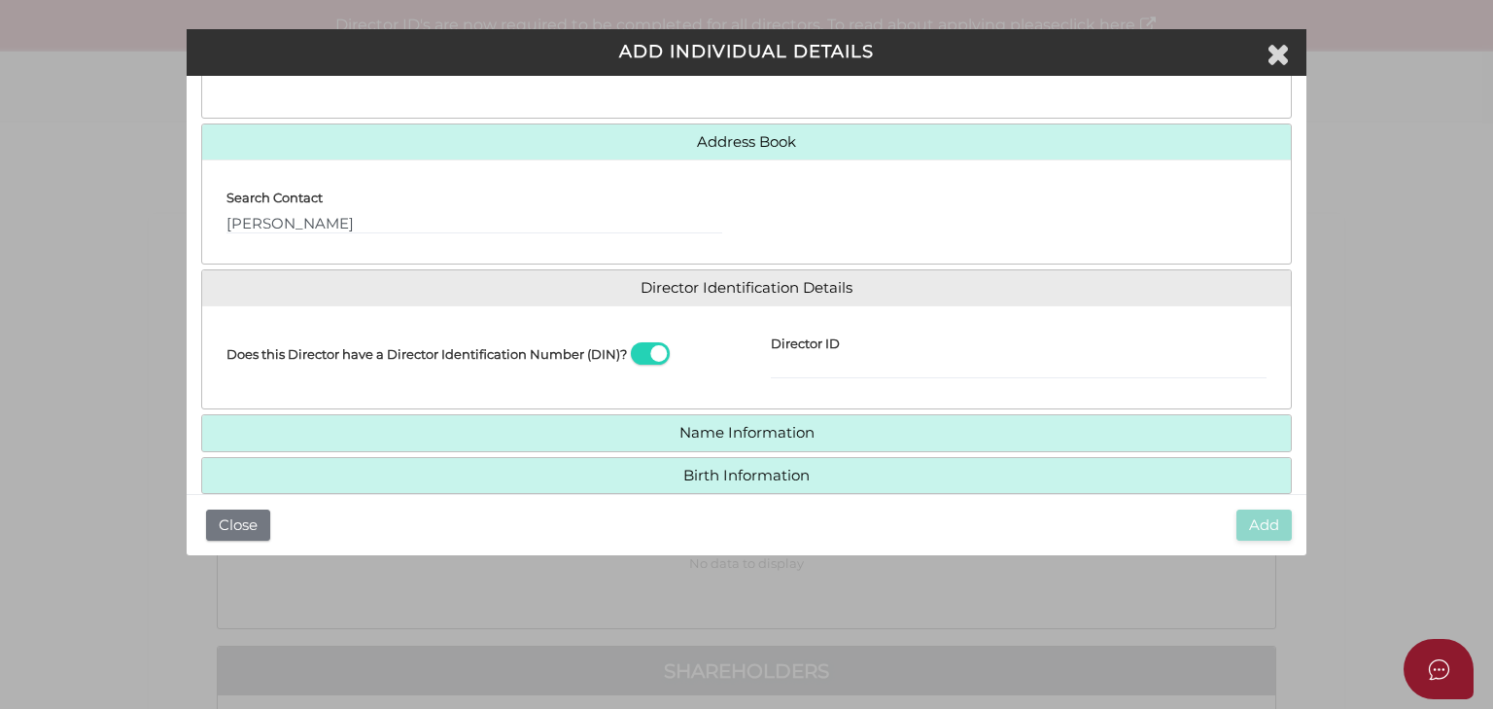
click at [861, 420] on h4 "Name Information" at bounding box center [746, 433] width 1089 height 36
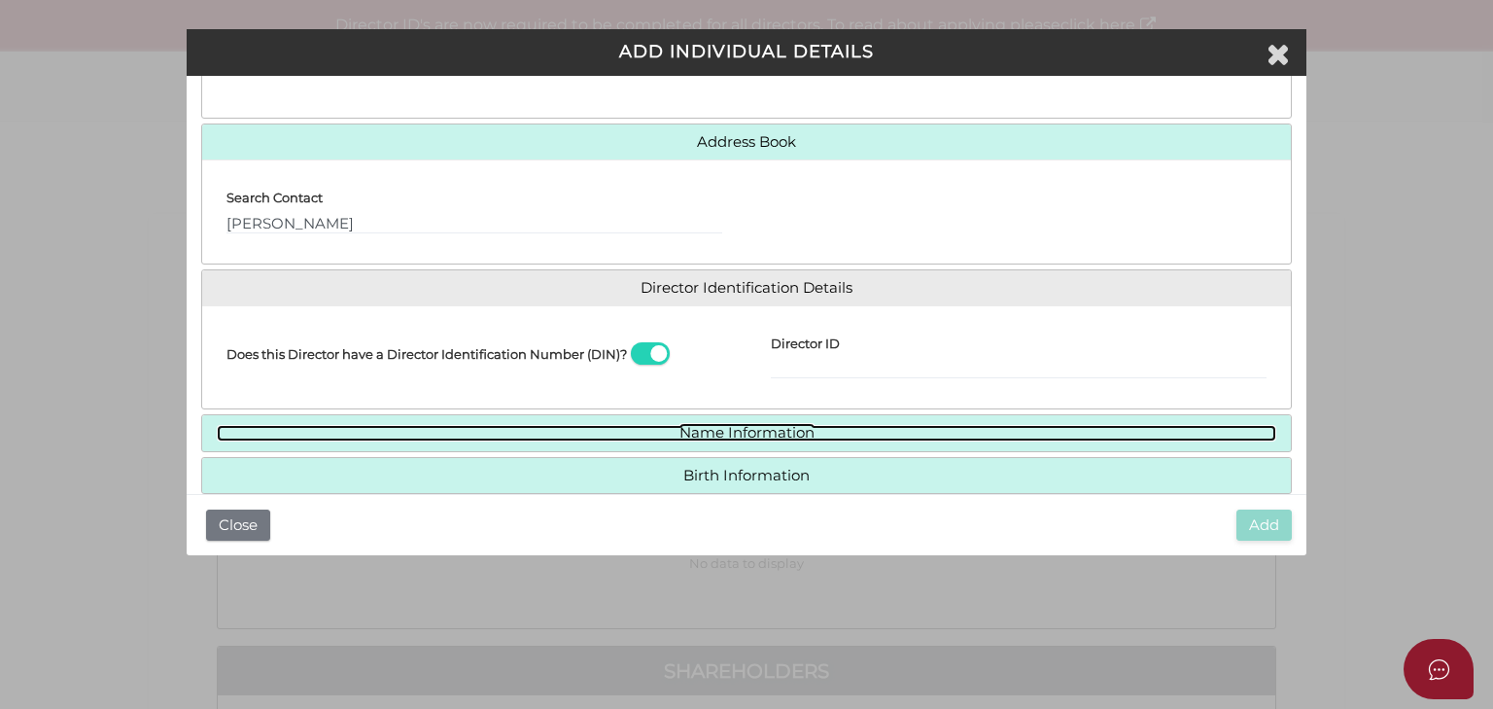
click at [850, 425] on link "Name Information" at bounding box center [747, 433] width 1060 height 17
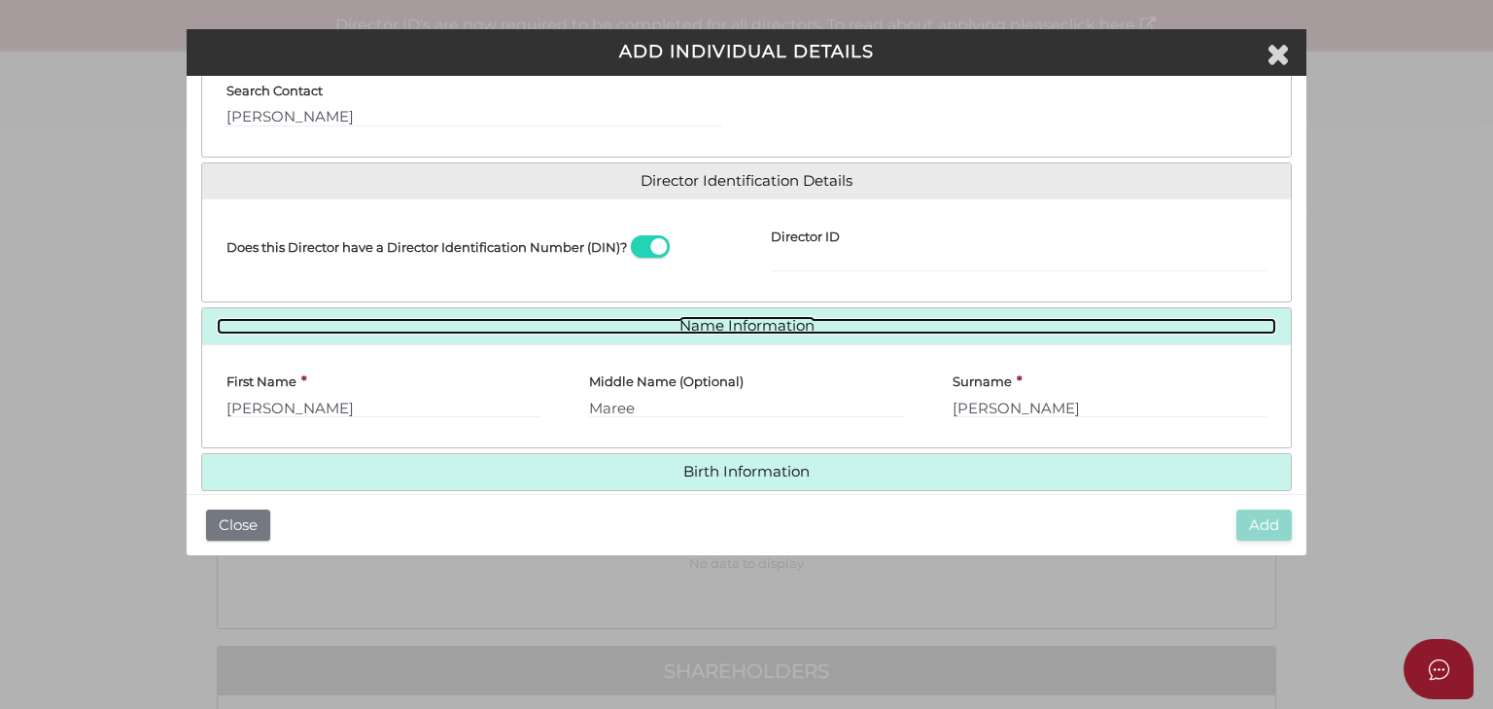
scroll to position [319, 0]
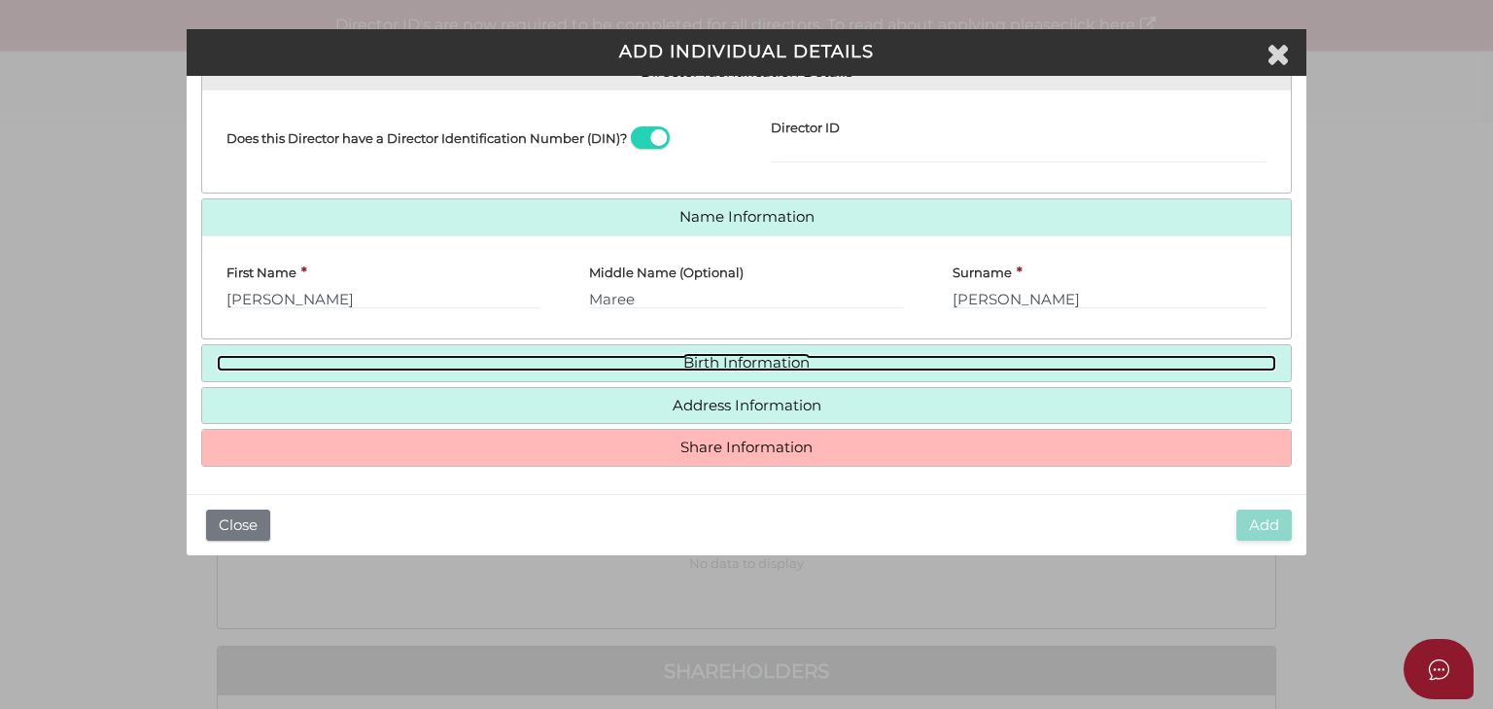
click at [721, 360] on link "Birth Information" at bounding box center [747, 363] width 1060 height 17
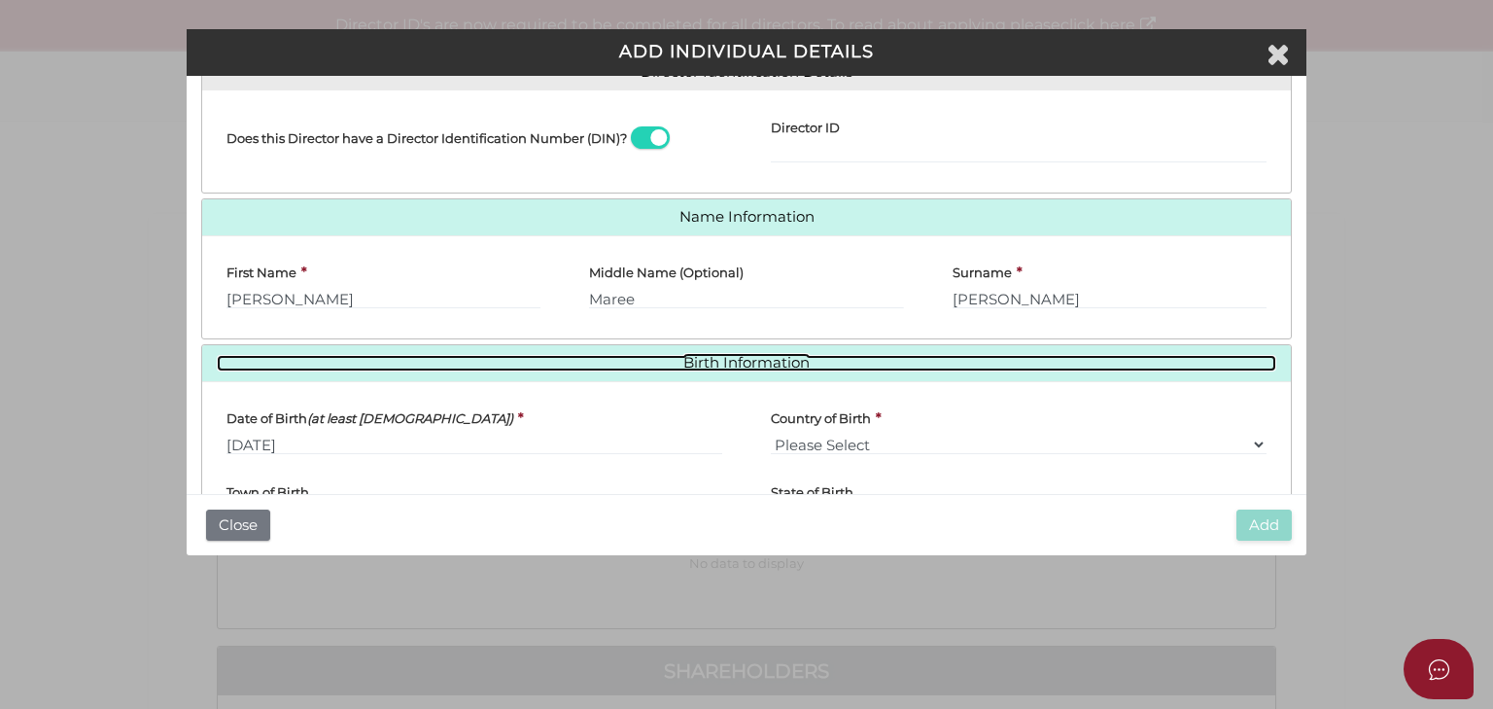
scroll to position [423, 0]
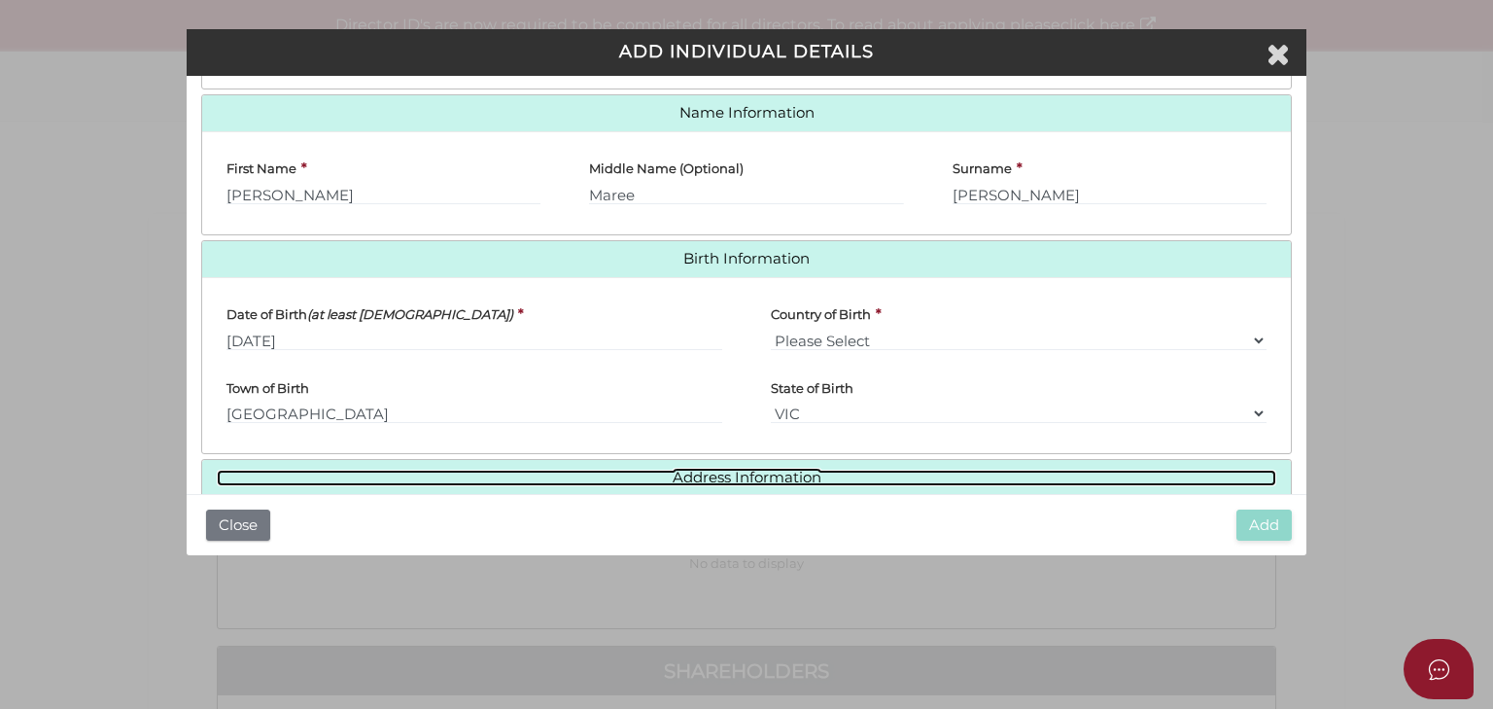
click at [731, 470] on link "Address Information" at bounding box center [747, 478] width 1060 height 17
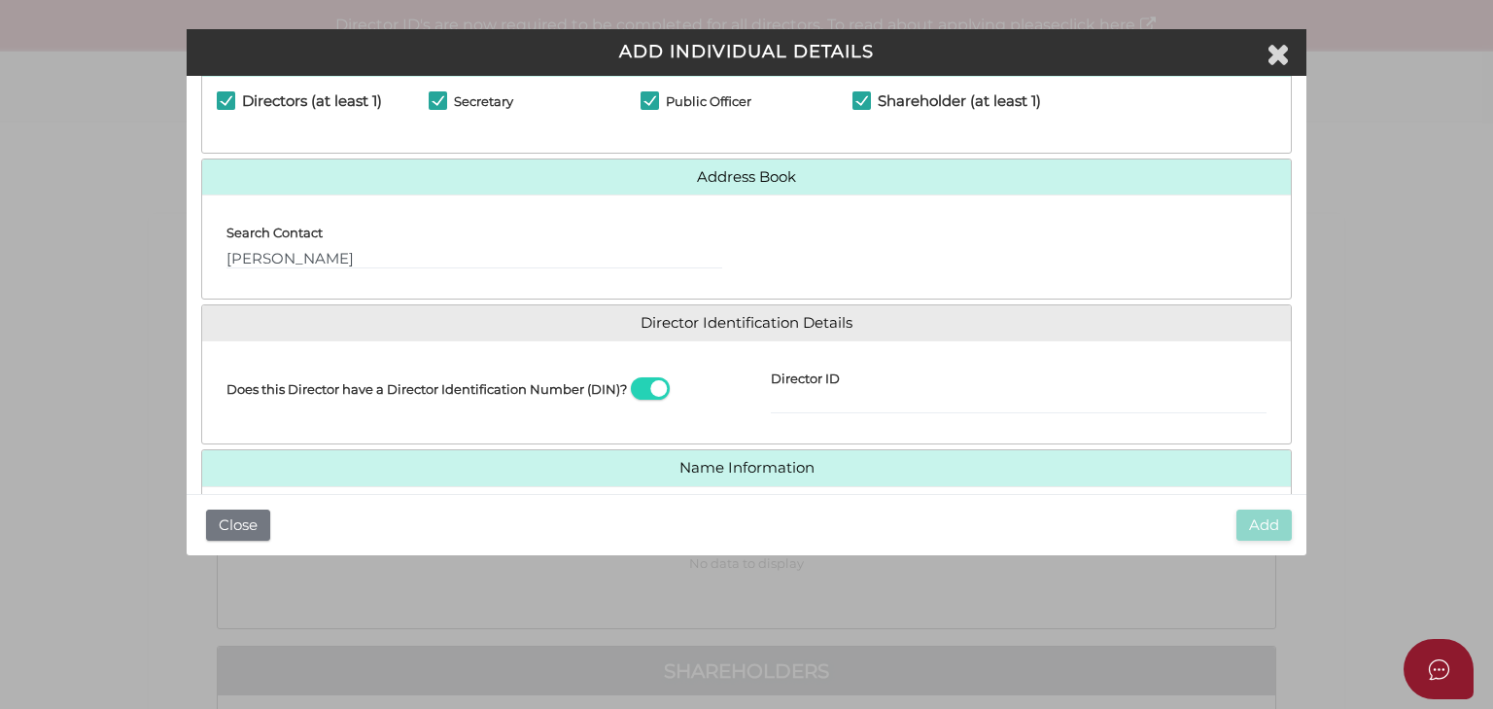
scroll to position [103, 0]
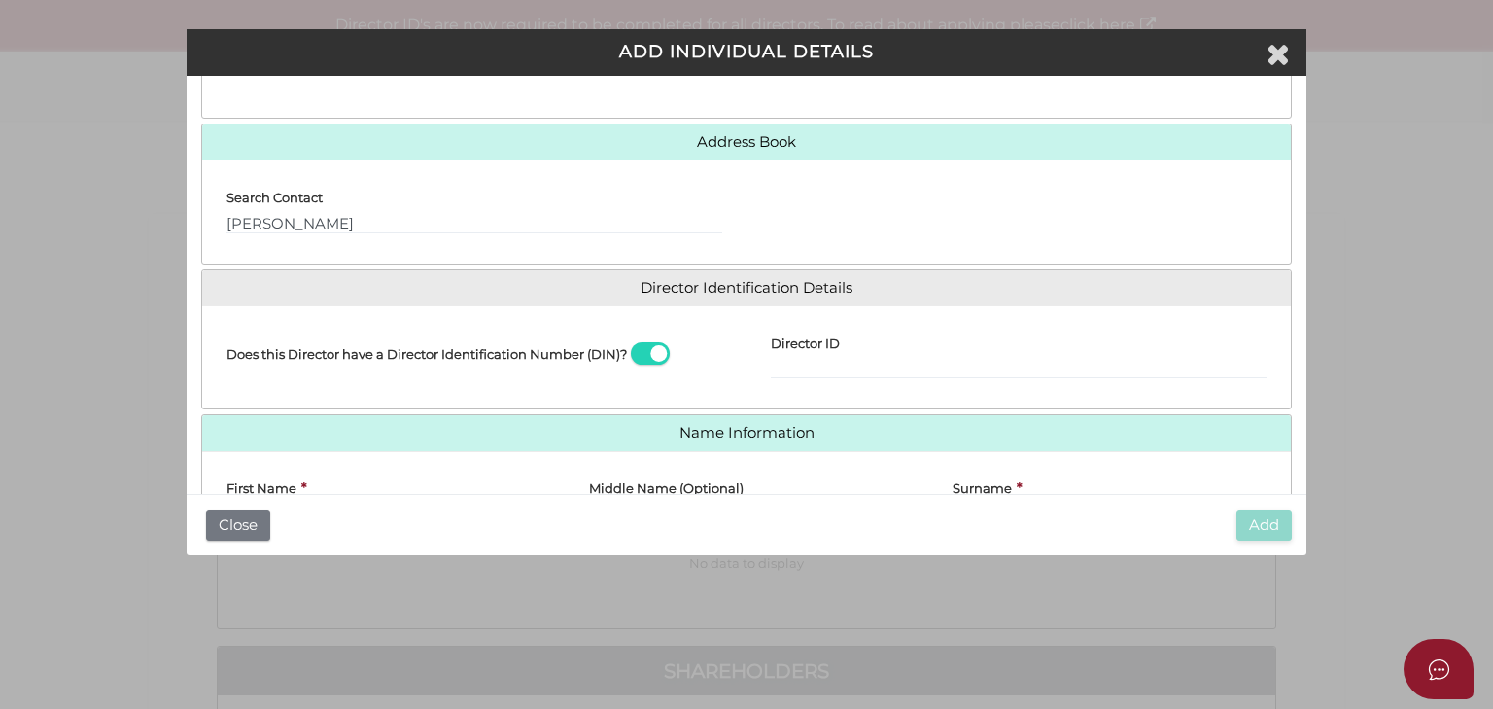
click at [649, 352] on span at bounding box center [650, 353] width 39 height 22
click at [0, 0] on input "checkbox" at bounding box center [0, 0] width 0 height 0
click at [537, 233] on div "Search Contact Kate" at bounding box center [474, 211] width 544 height 73
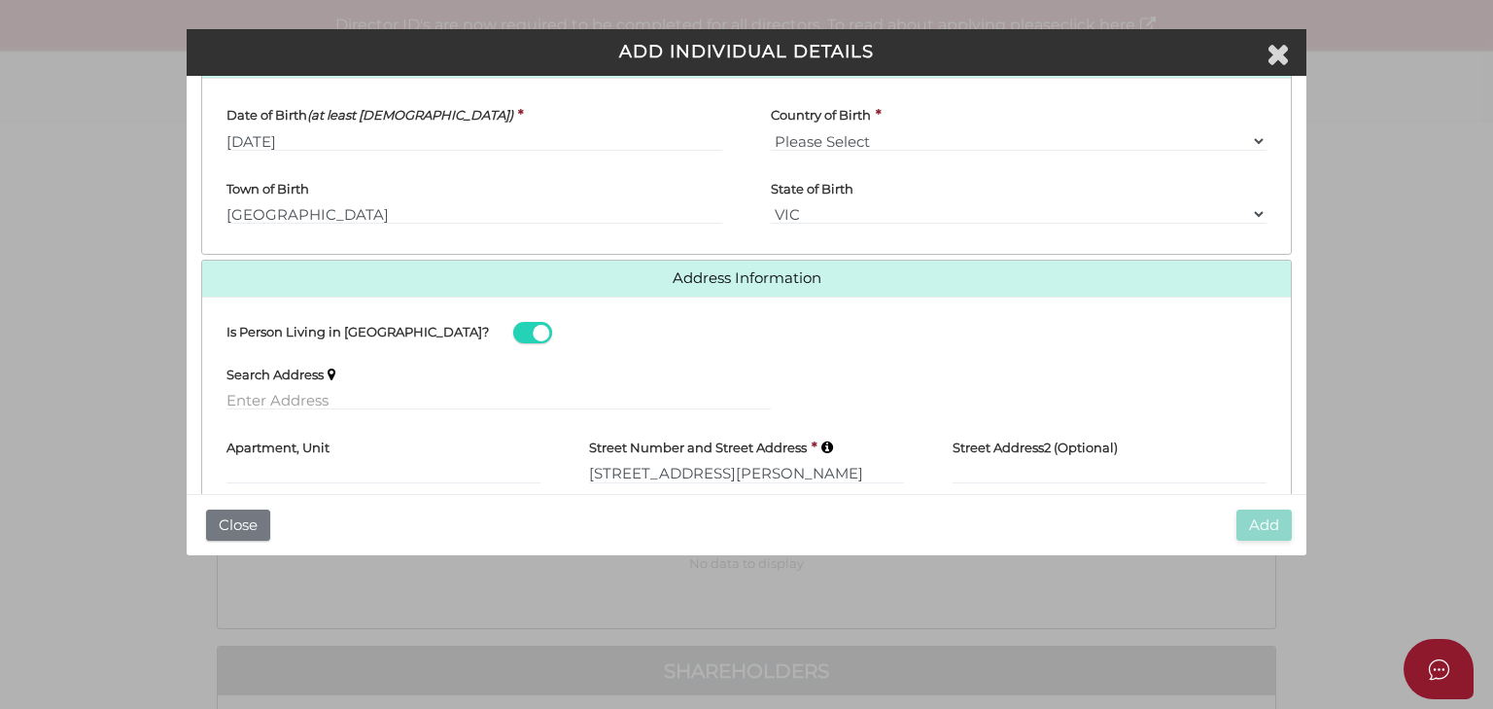
scroll to position [725, 0]
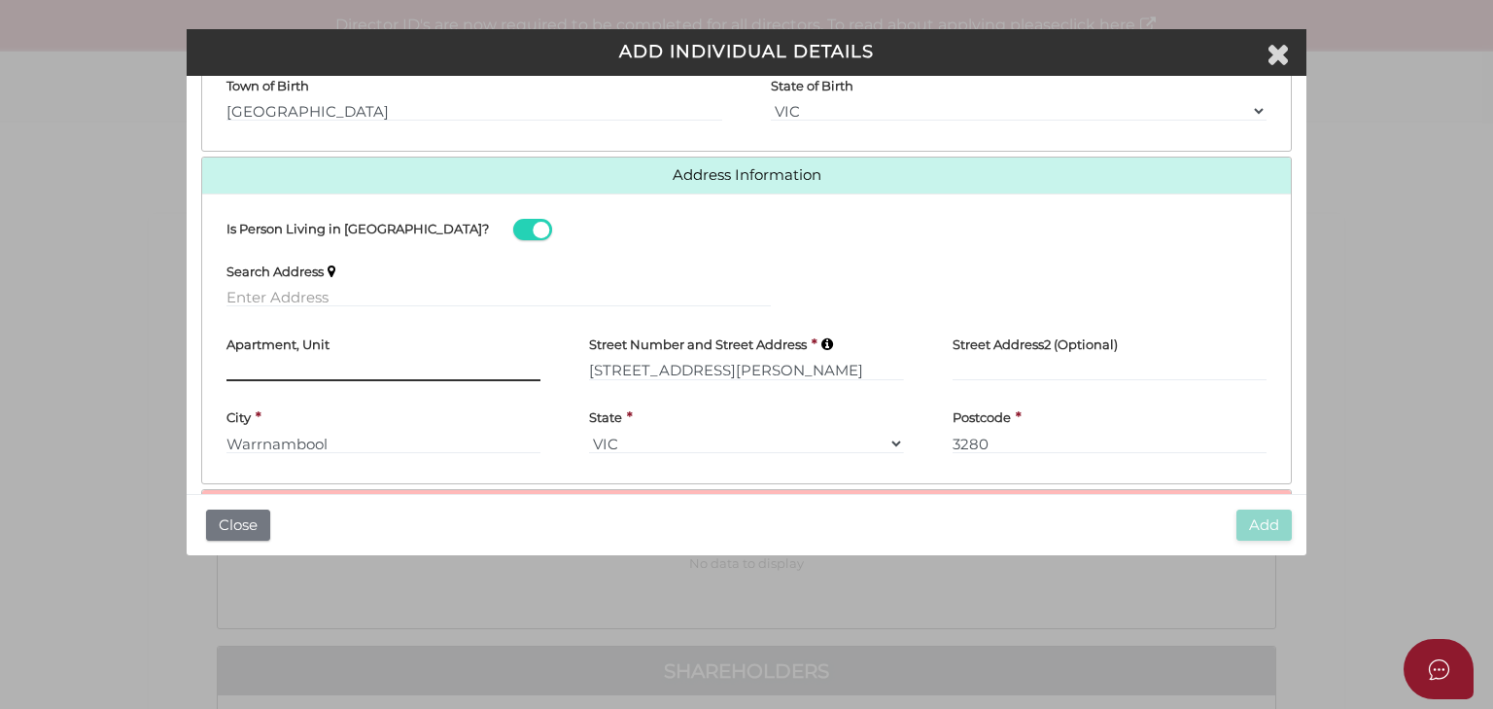
click at [462, 360] on input "text" at bounding box center [384, 370] width 314 height 21
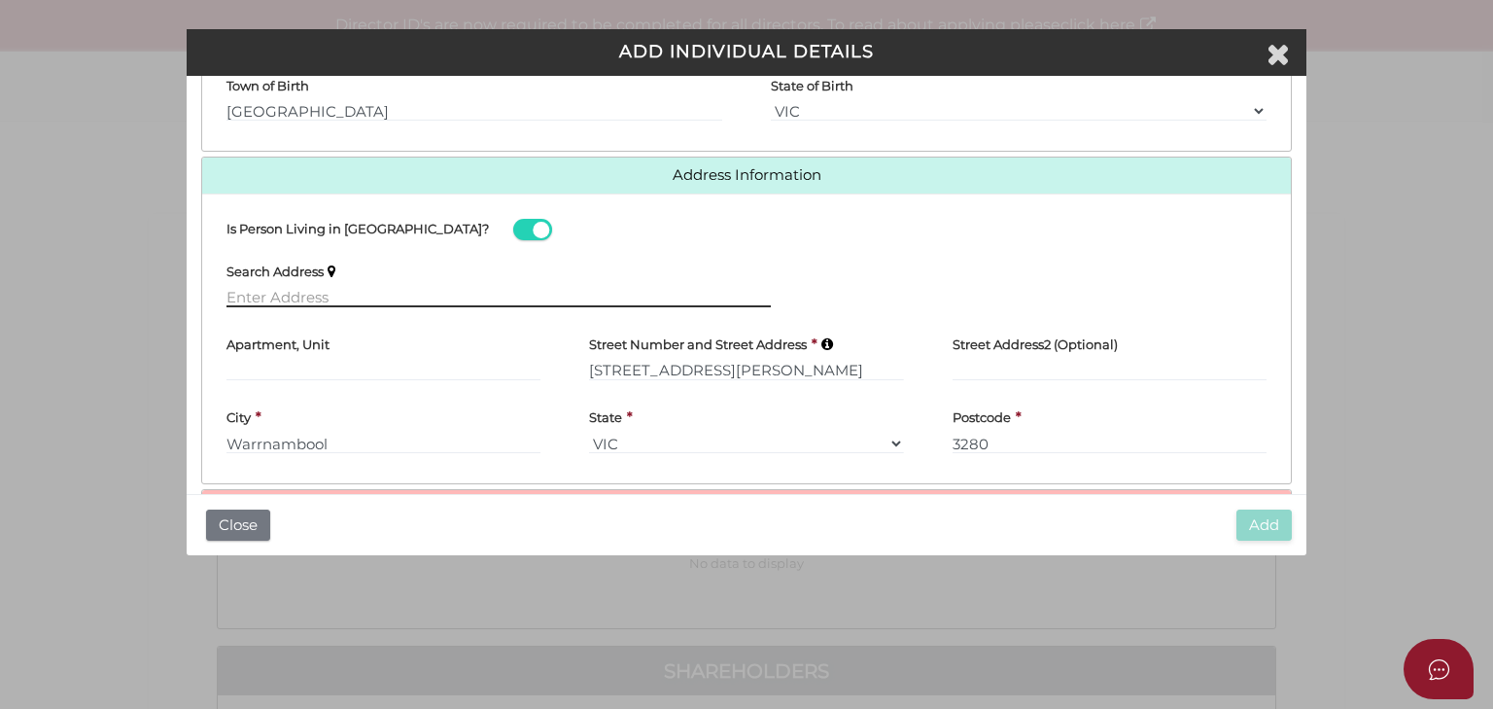
click at [377, 299] on input "text" at bounding box center [499, 296] width 544 height 21
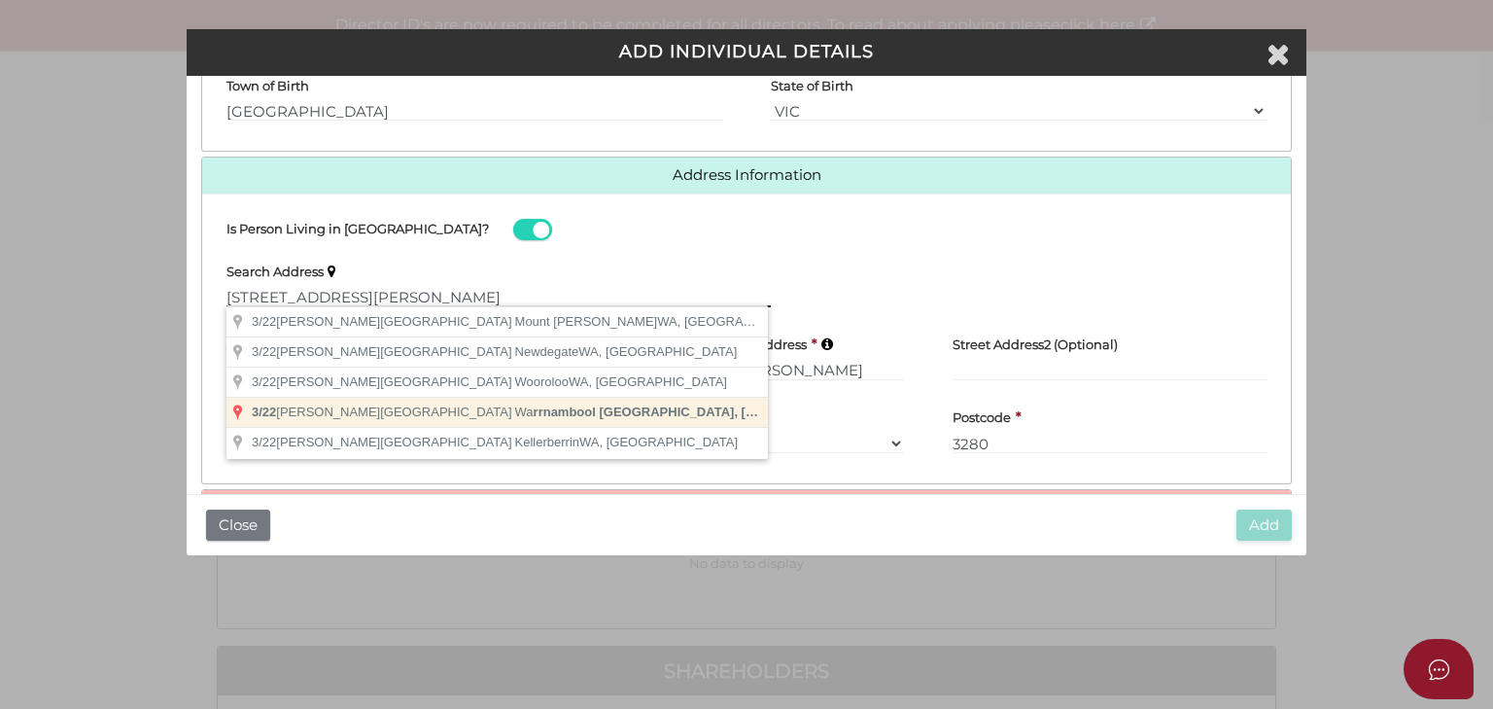
type input "3/22 Mitchell Street, Warrnambool VIC, Australia"
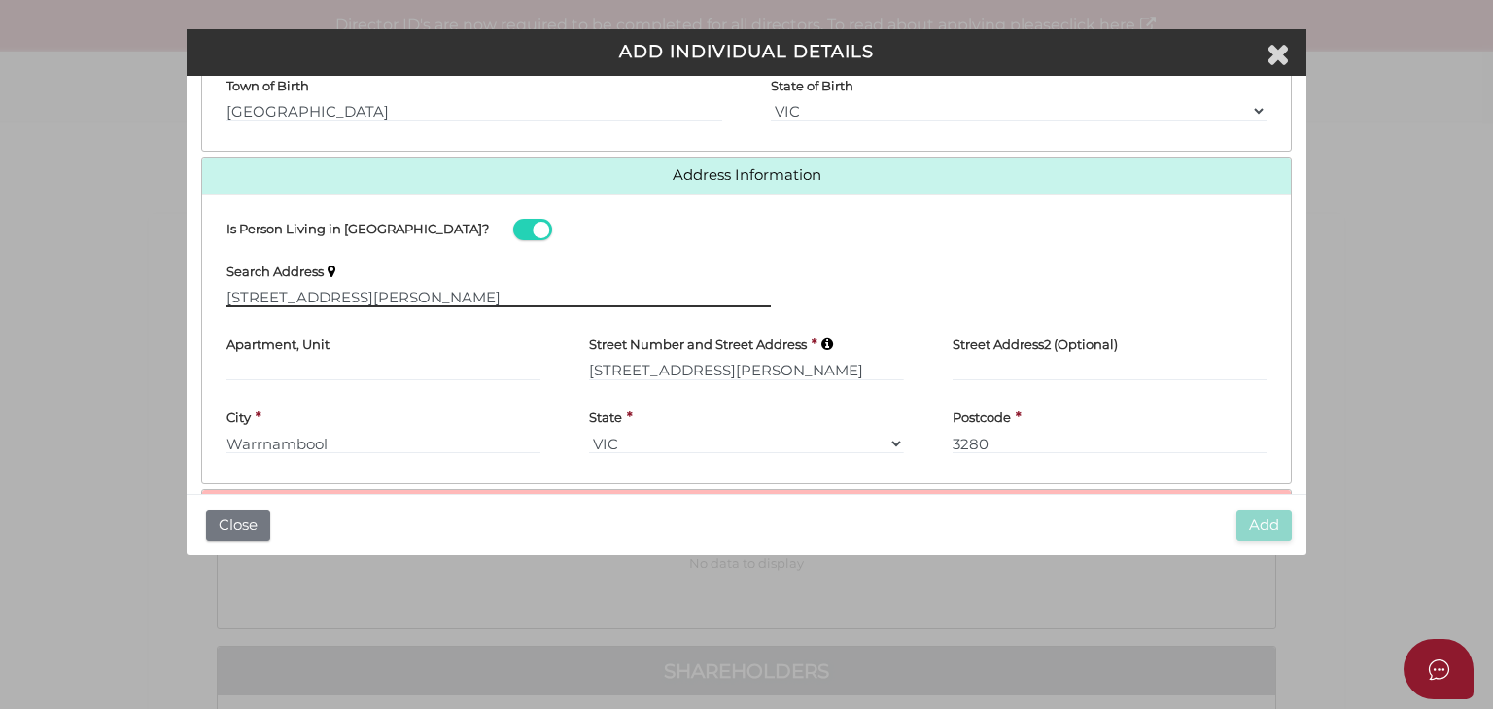
type input "3"
type input "22 Mitchell Street"
type input "Warrnambool"
select select "VIC"
type input "3280"
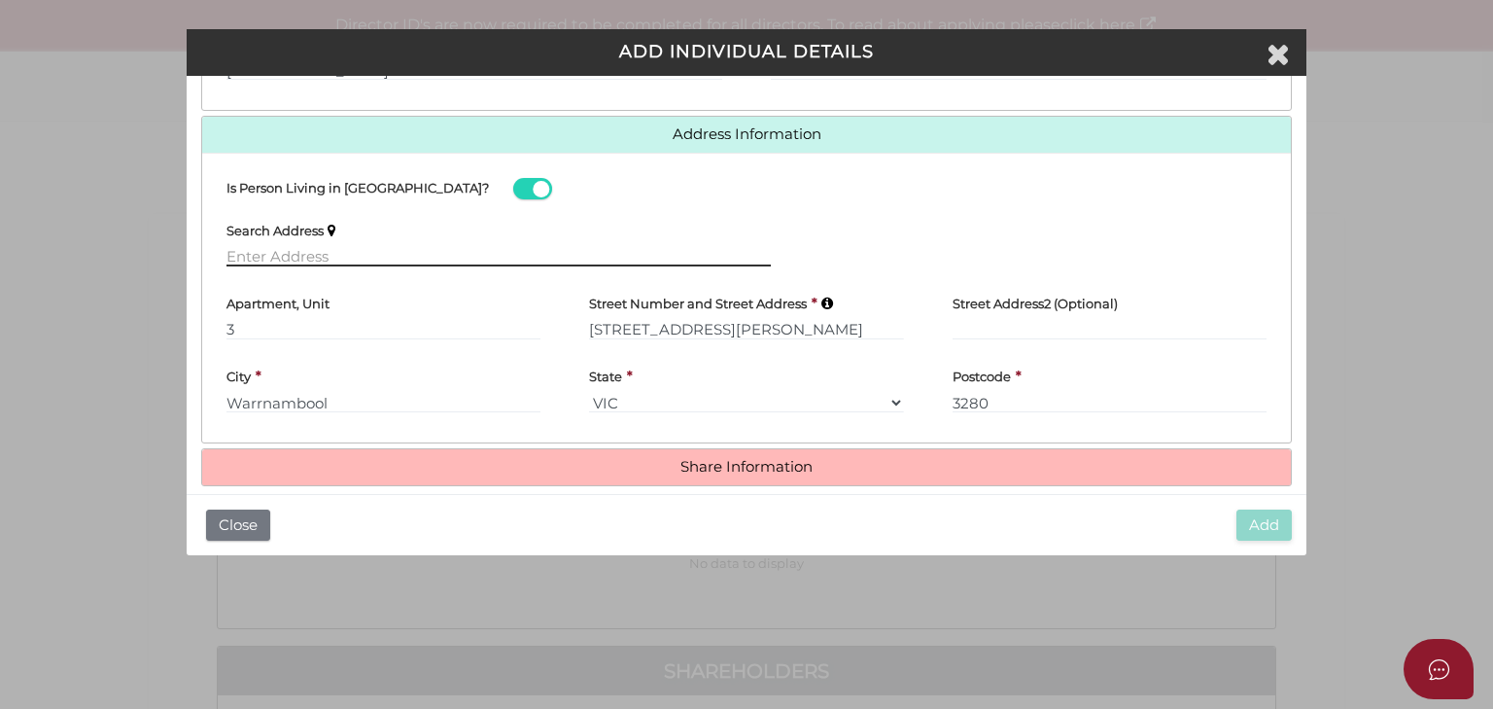
scroll to position [786, 0]
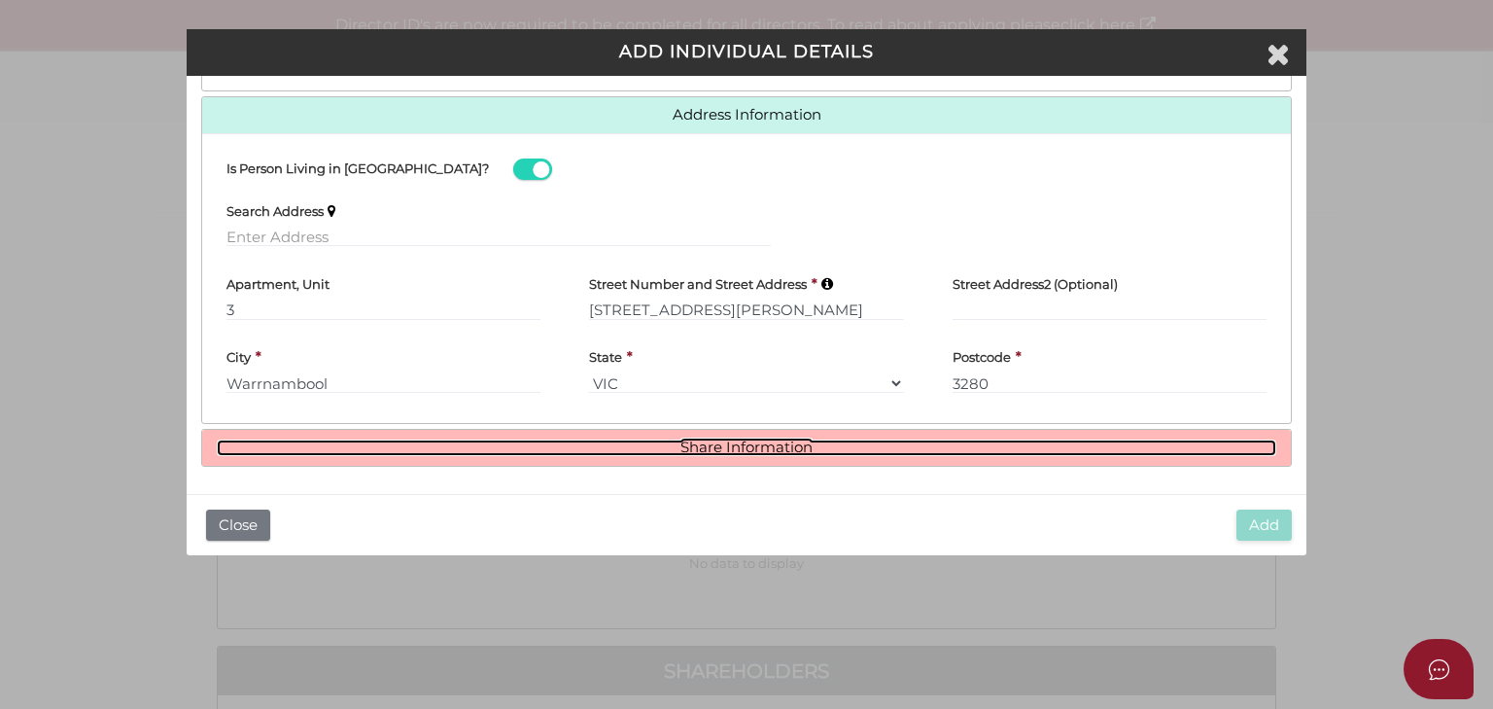
click at [802, 449] on link "Share Information" at bounding box center [747, 447] width 1060 height 17
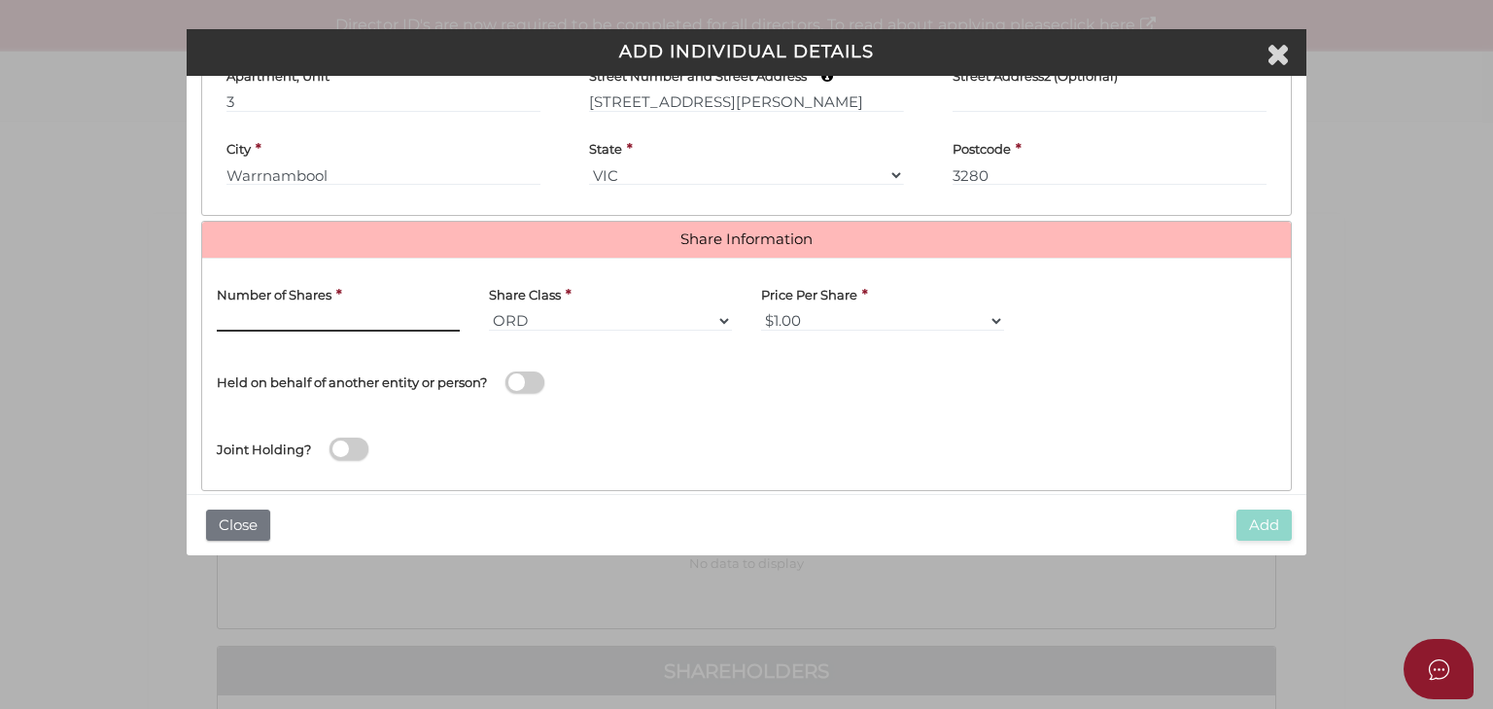
click at [345, 321] on input "text" at bounding box center [338, 320] width 243 height 21
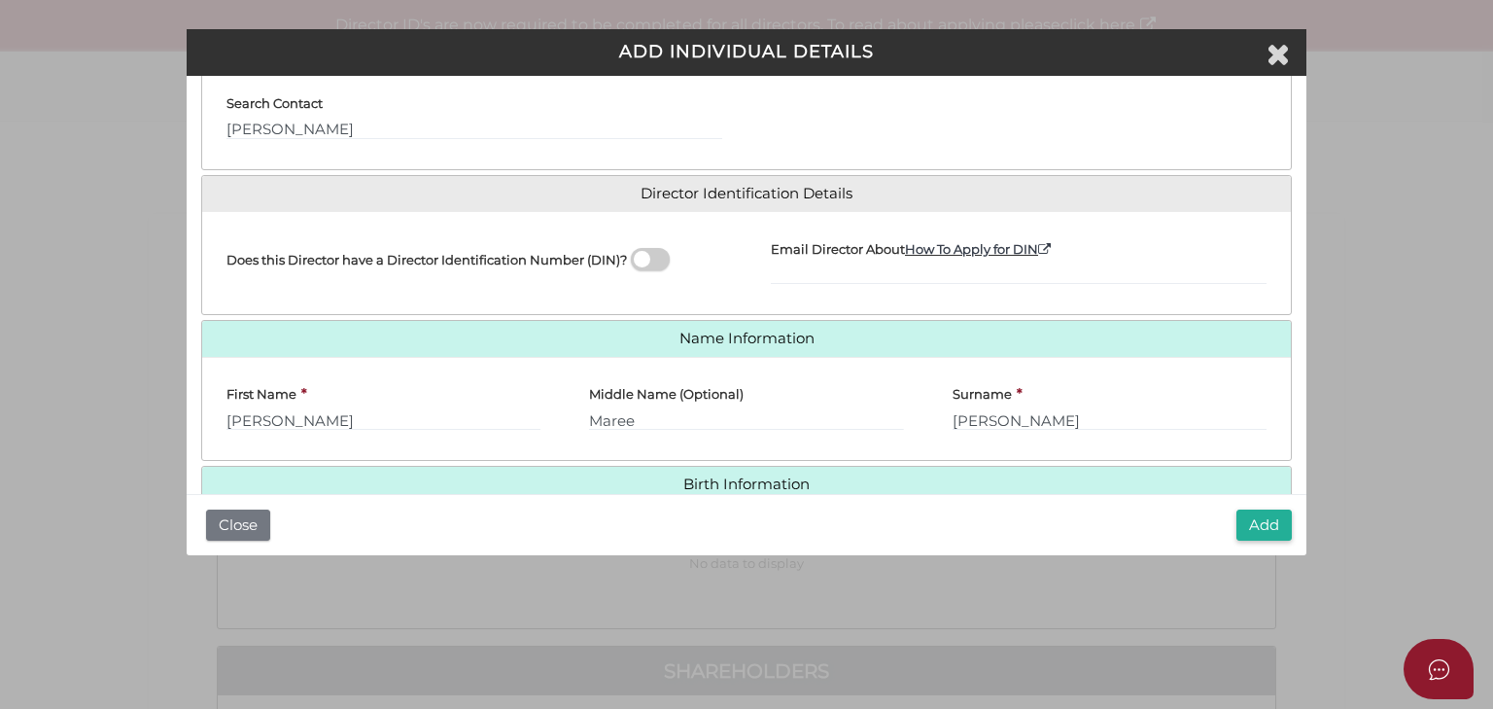
scroll to position [0, 0]
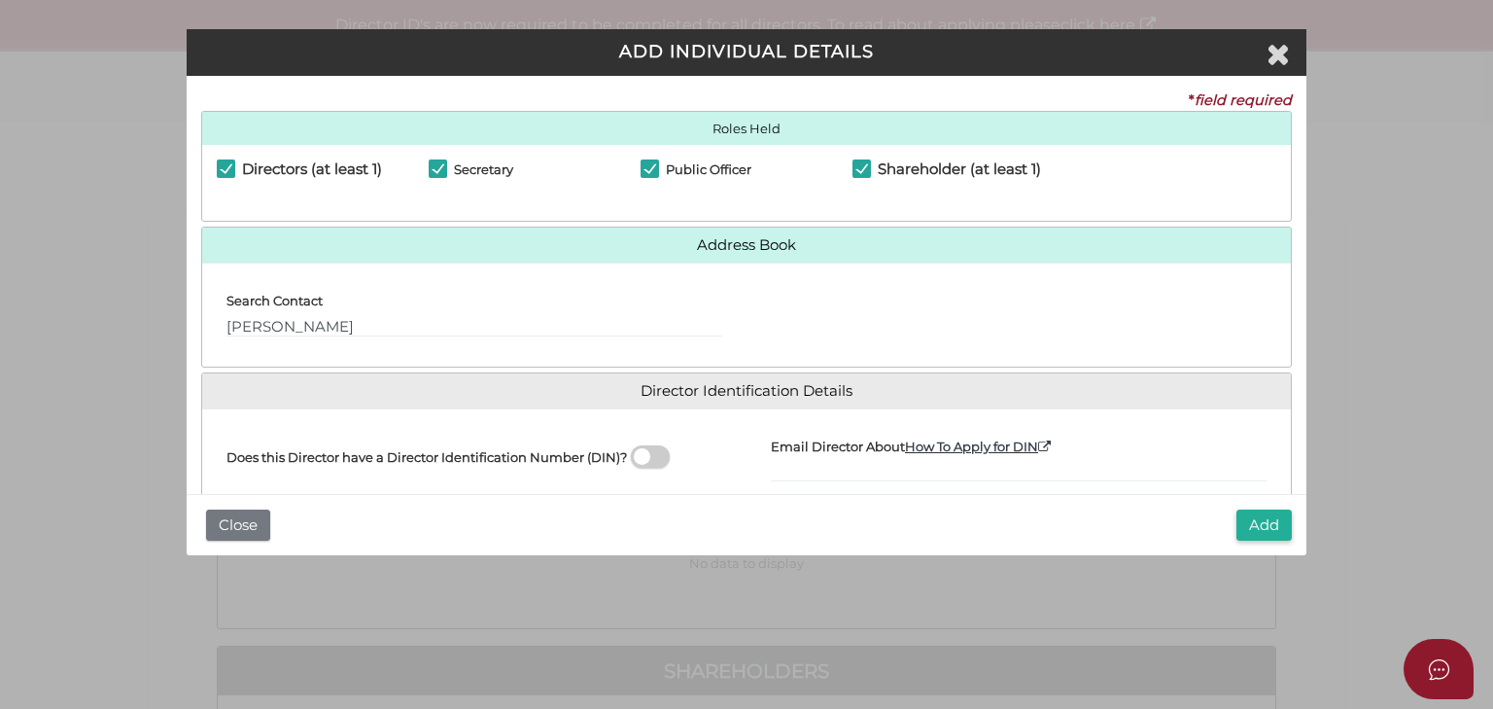
type input "12"
click at [638, 451] on span at bounding box center [650, 456] width 39 height 22
click at [0, 0] on input "checkbox" at bounding box center [0, 0] width 0 height 0
click at [1262, 527] on button "Add" at bounding box center [1264, 525] width 55 height 32
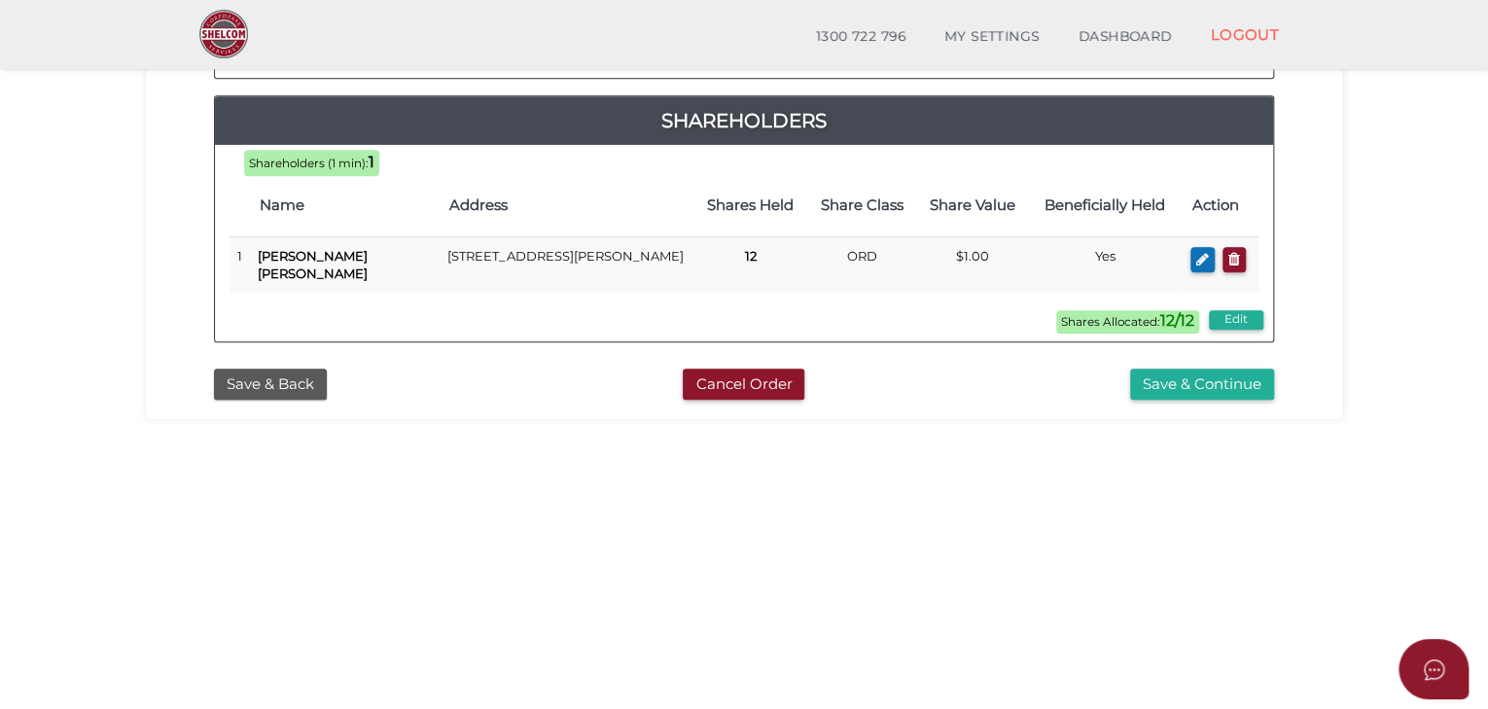
scroll to position [518, 0]
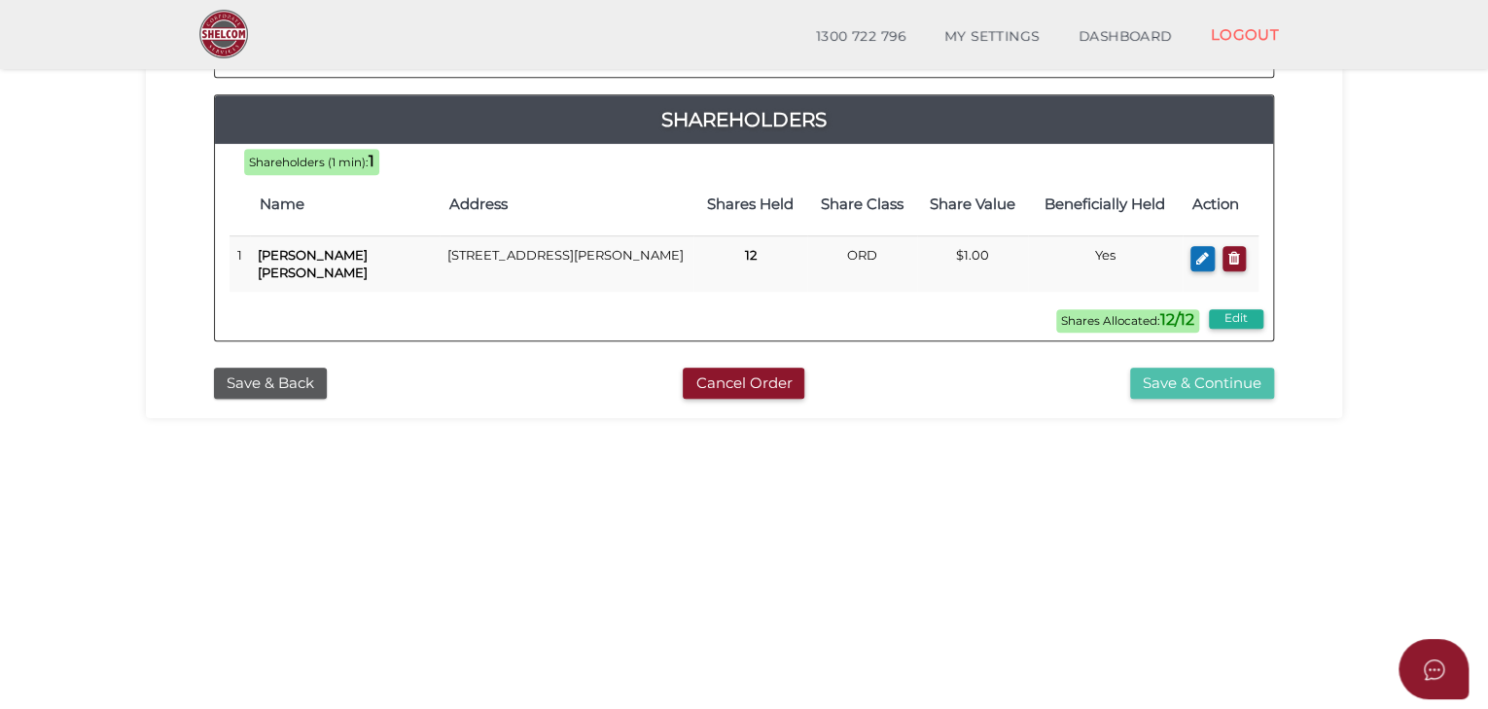
click at [1185, 368] on button "Save & Continue" at bounding box center [1202, 384] width 144 height 32
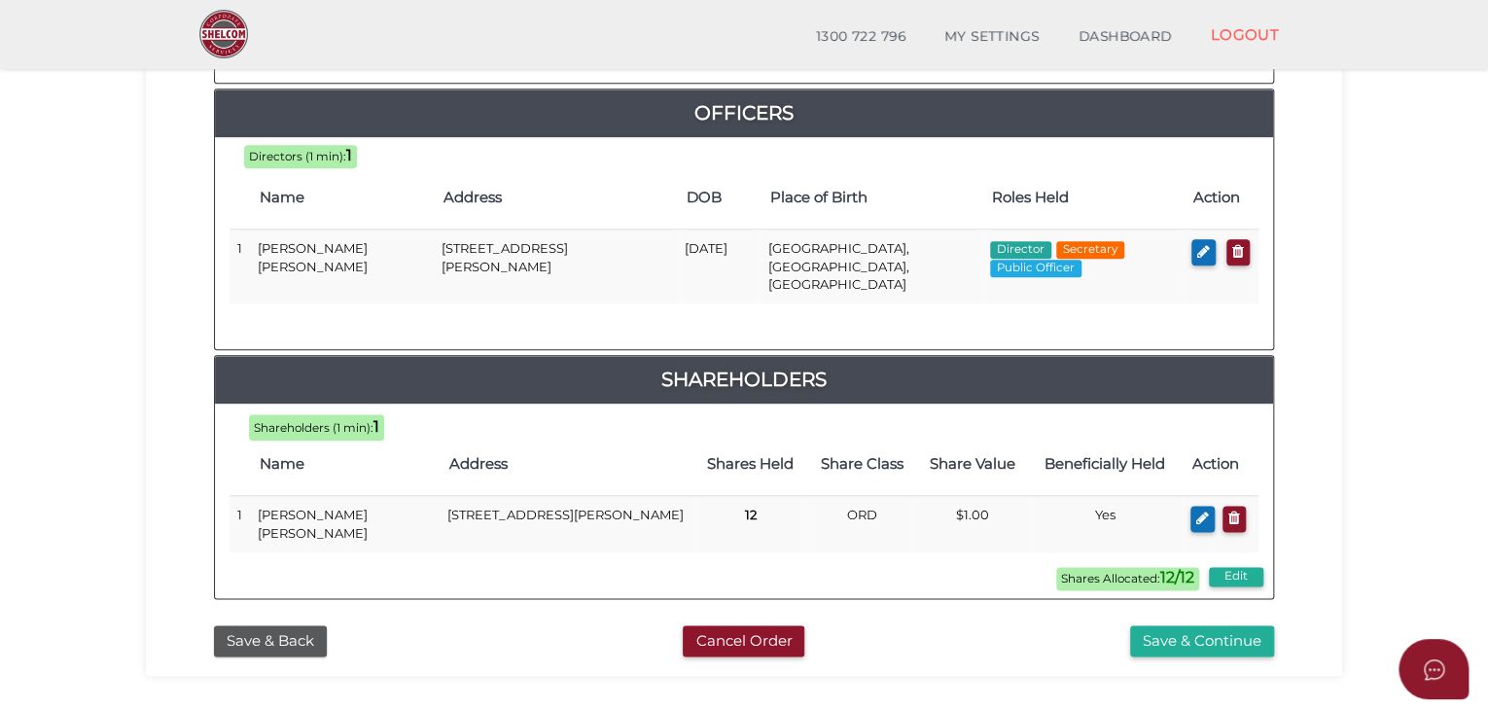
scroll to position [871, 0]
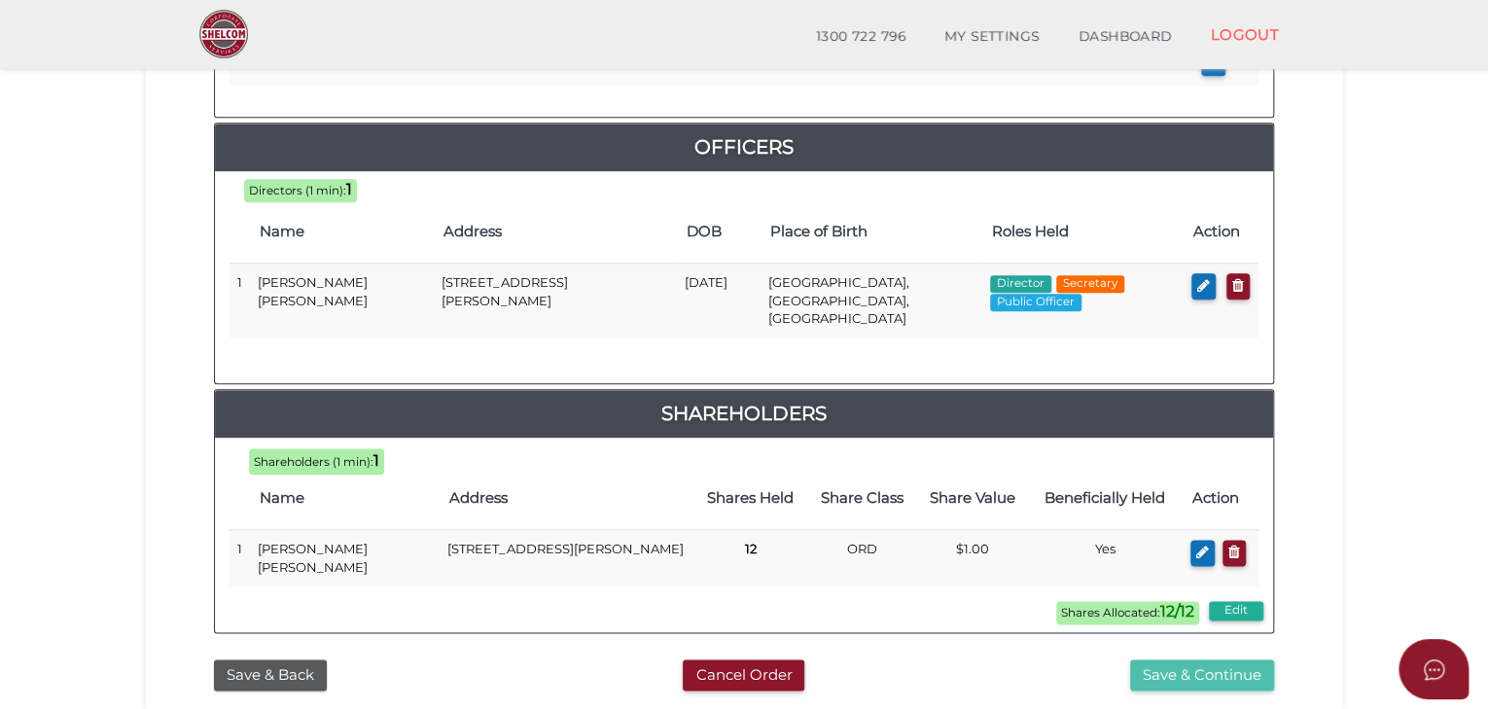
click at [1192, 659] on button "Save & Continue" at bounding box center [1202, 675] width 144 height 32
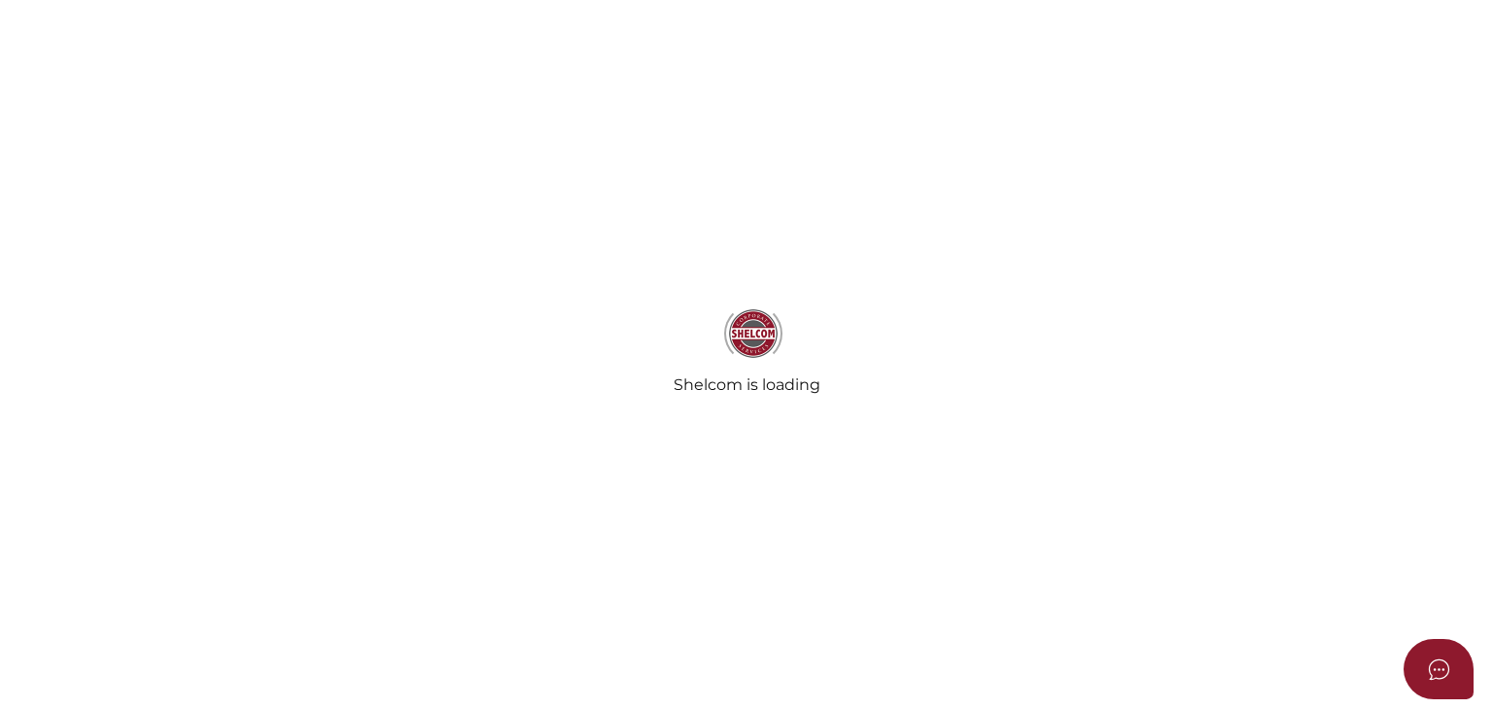
select select "Comb Binding"
select select "No"
radio input "true"
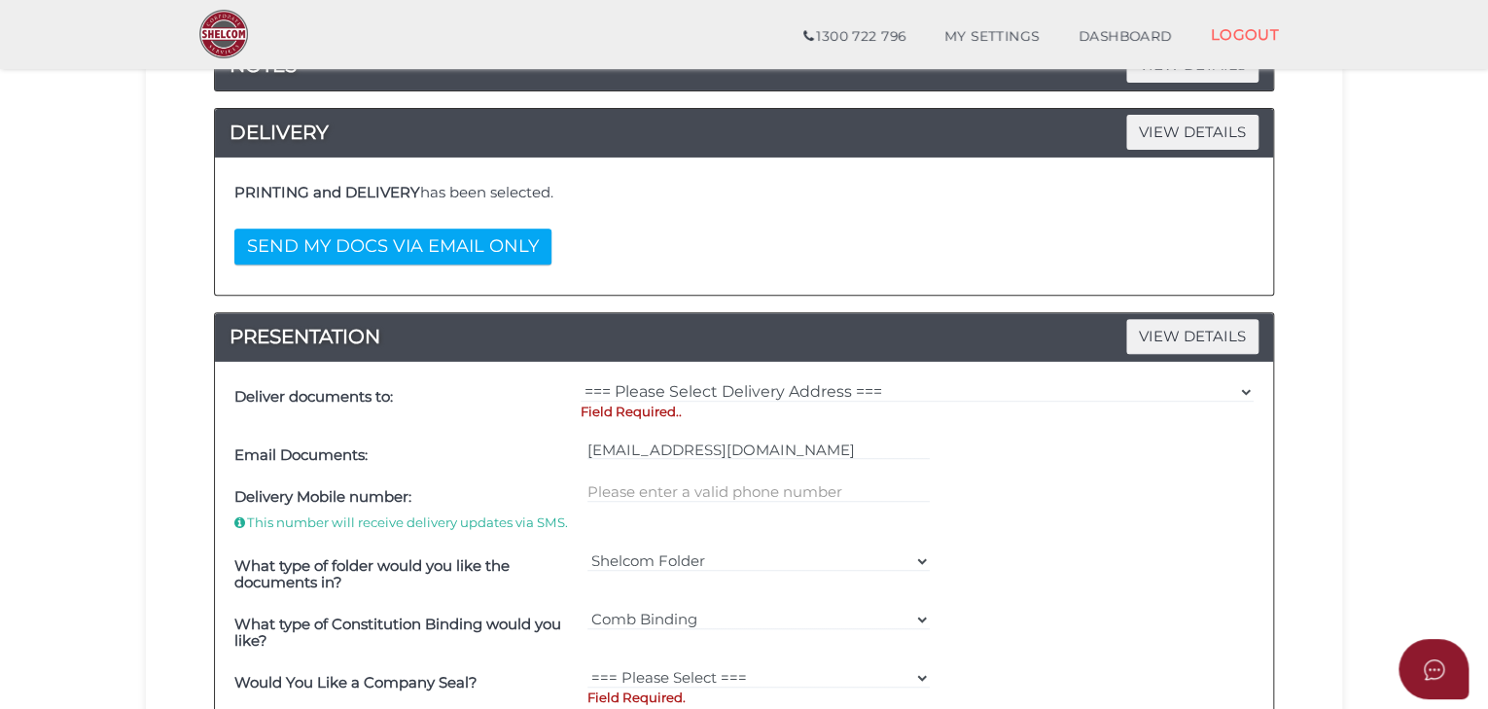
scroll to position [414, 0]
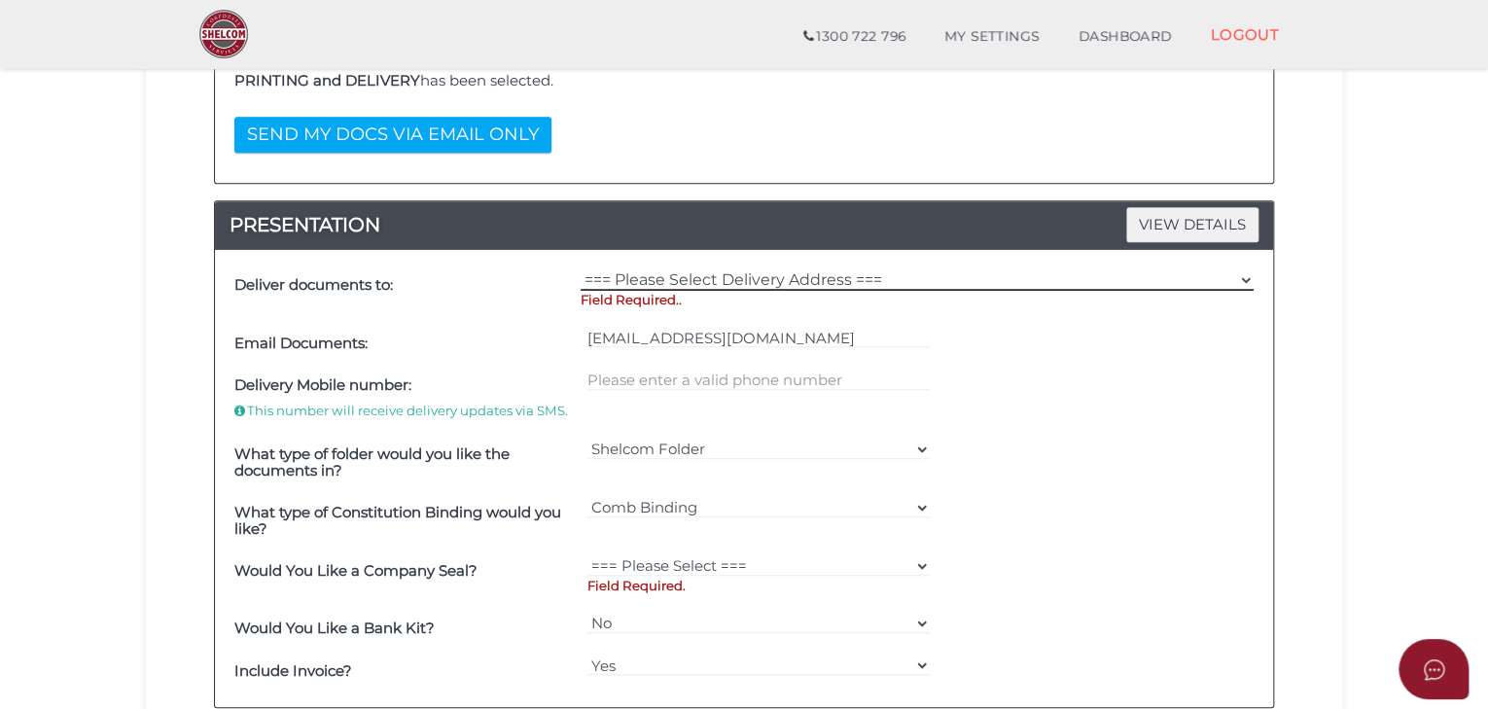
click at [1242, 273] on select "=== Please Select Delivery Address === (User Address - [PERSON_NAME]) [STREET_A…" at bounding box center [916, 279] width 673 height 21
select select "0"
click at [580, 269] on select "=== Please Select Delivery Address === (User Address - [PERSON_NAME]) [STREET_A…" at bounding box center [916, 279] width 673 height 21
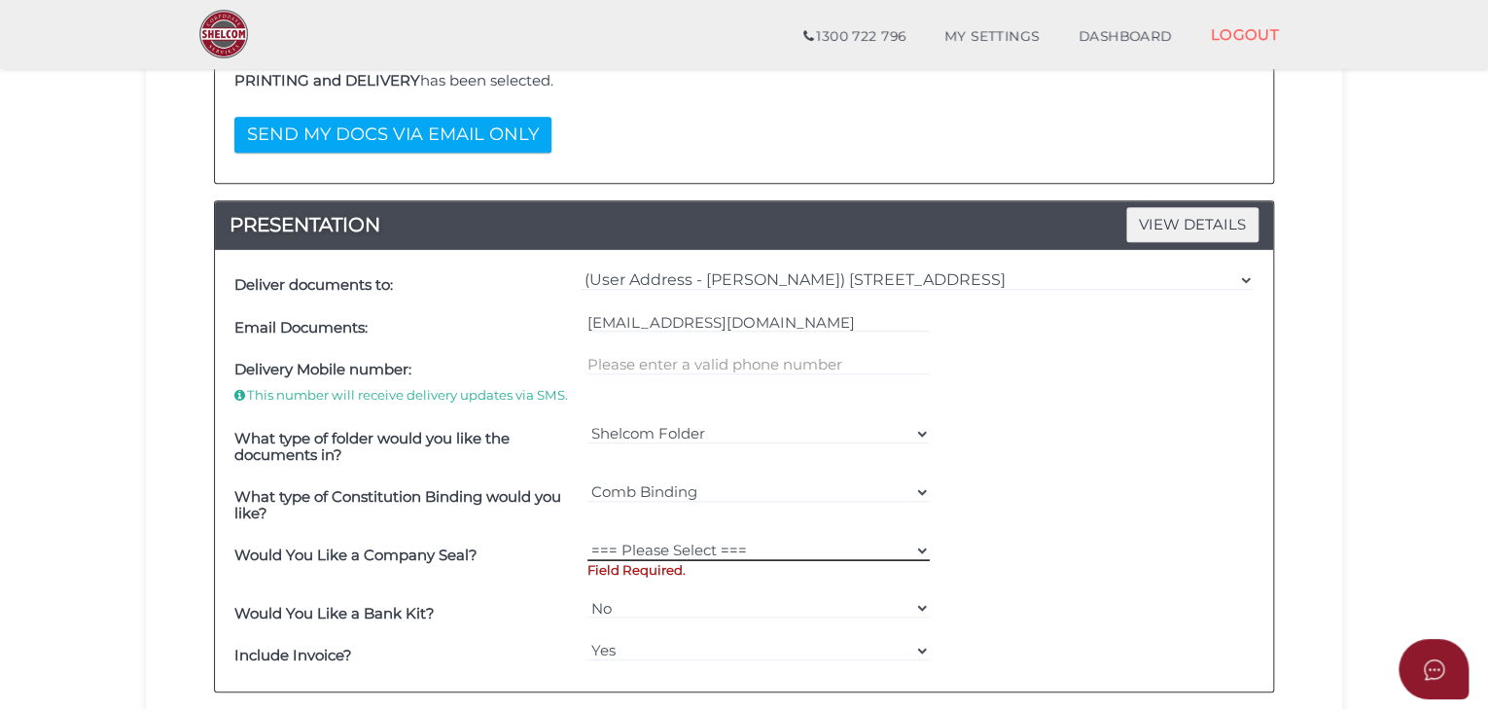
click at [914, 554] on select "=== Please Select === Fold Seal $50 No Seal" at bounding box center [758, 550] width 343 height 21
select select "0"
click at [587, 540] on select "=== Please Select === Fold Seal $50 No Seal" at bounding box center [758, 550] width 343 height 21
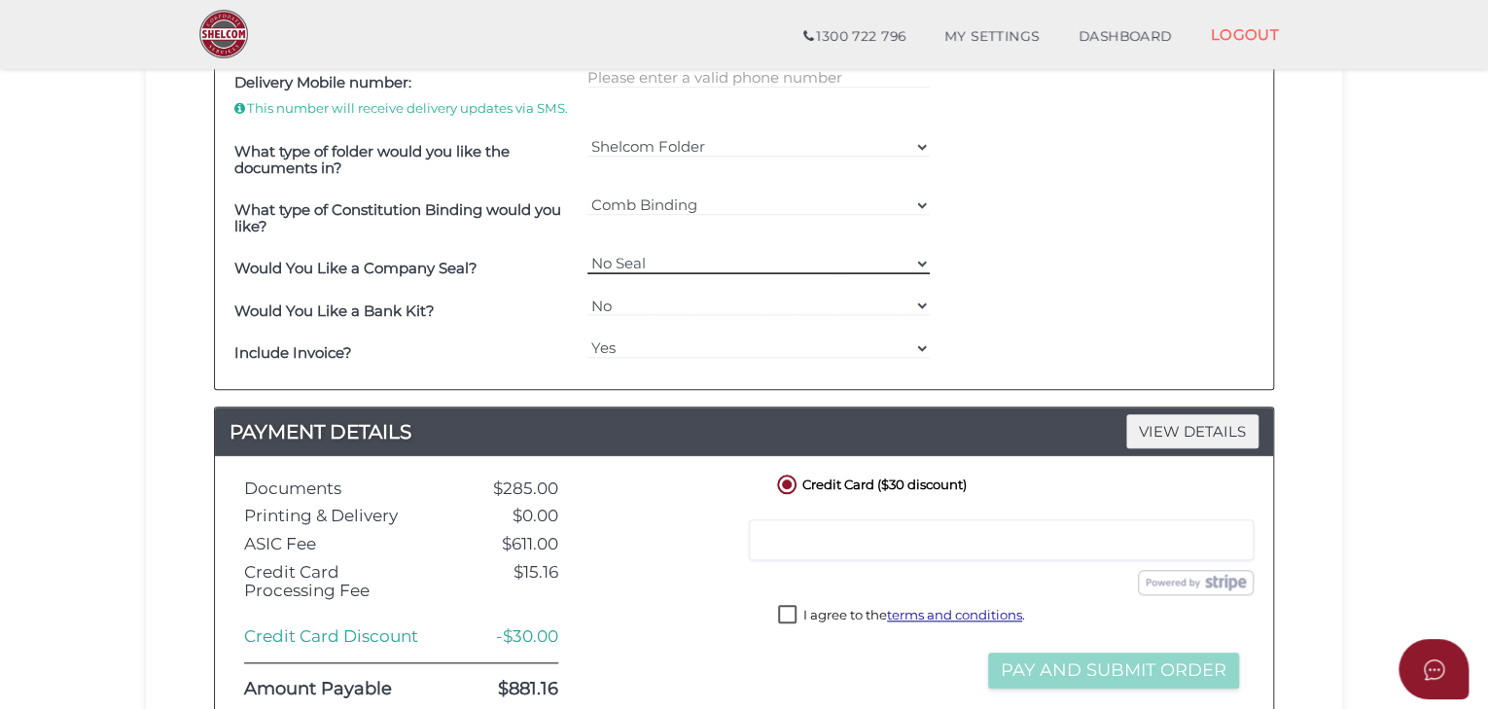
scroll to position [725, 0]
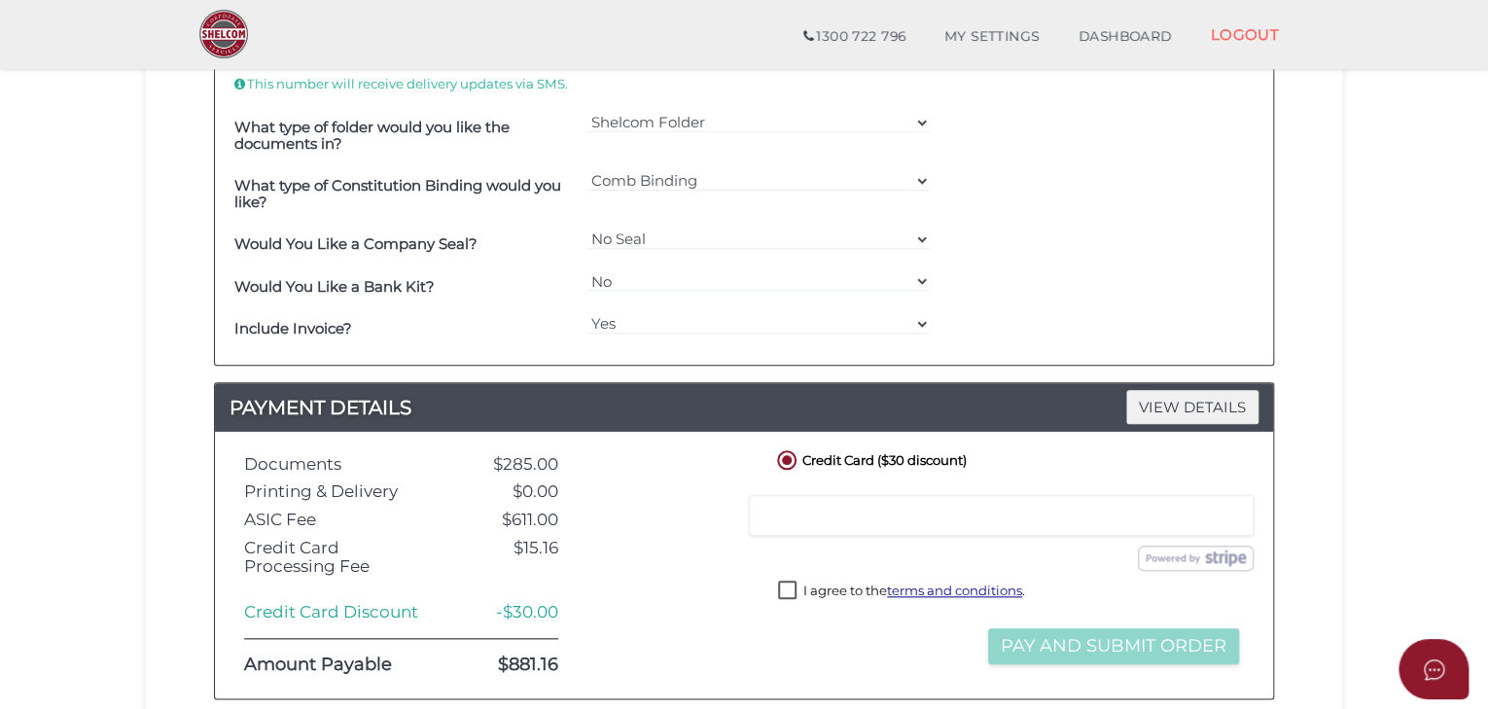
click at [1164, 552] on img at bounding box center [1196, 557] width 116 height 25
click at [786, 587] on label "I agree to the terms and conditions ." at bounding box center [901, 592] width 247 height 24
checkbox input "true"
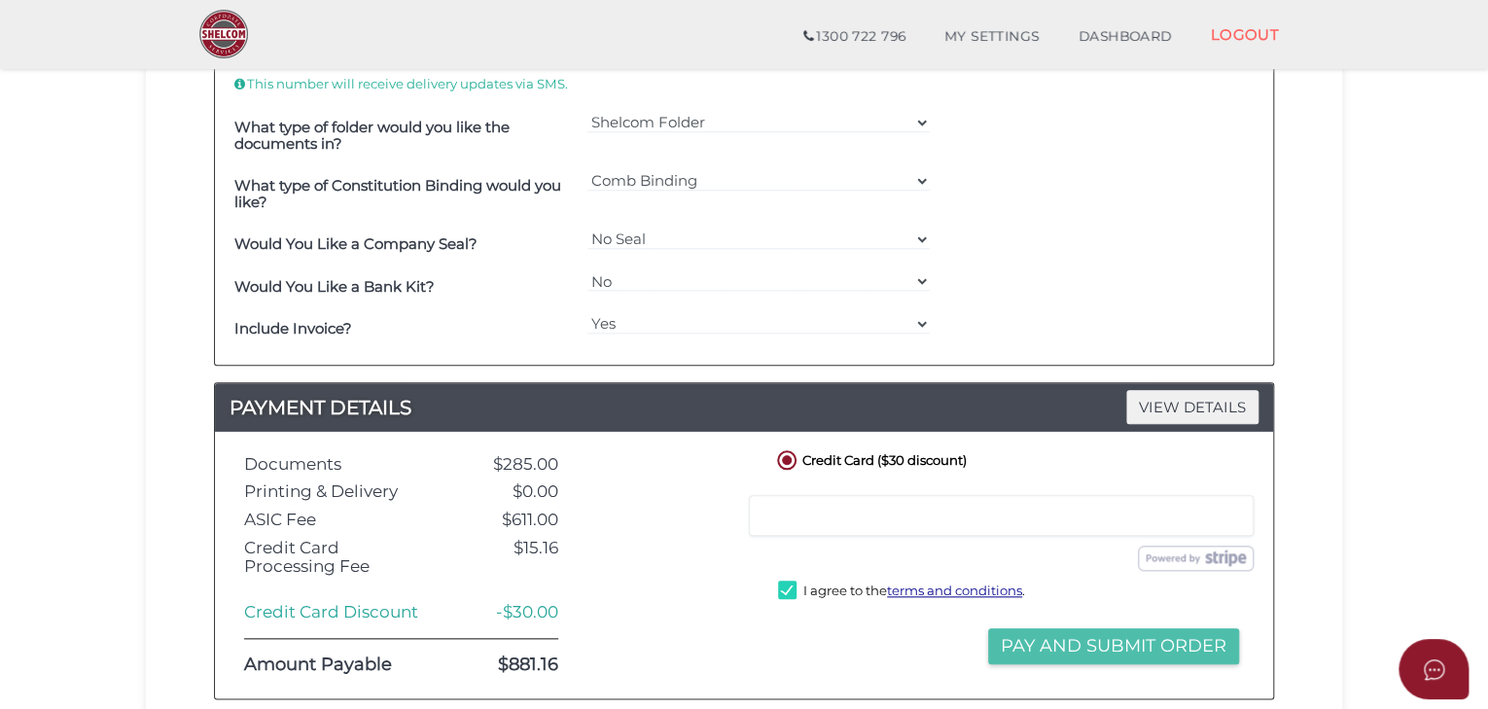
click at [1113, 632] on button "Pay and Submit Order" at bounding box center [1113, 646] width 251 height 36
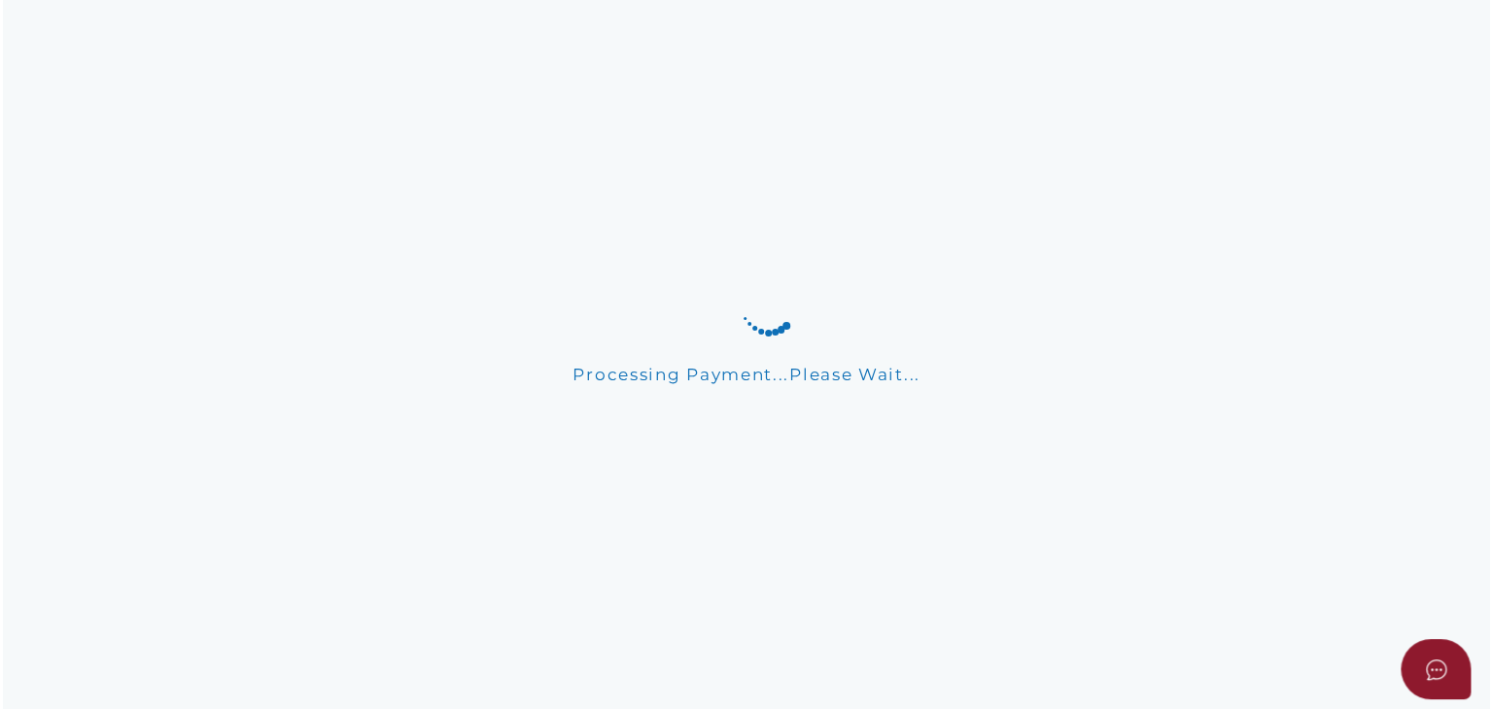
scroll to position [0, 0]
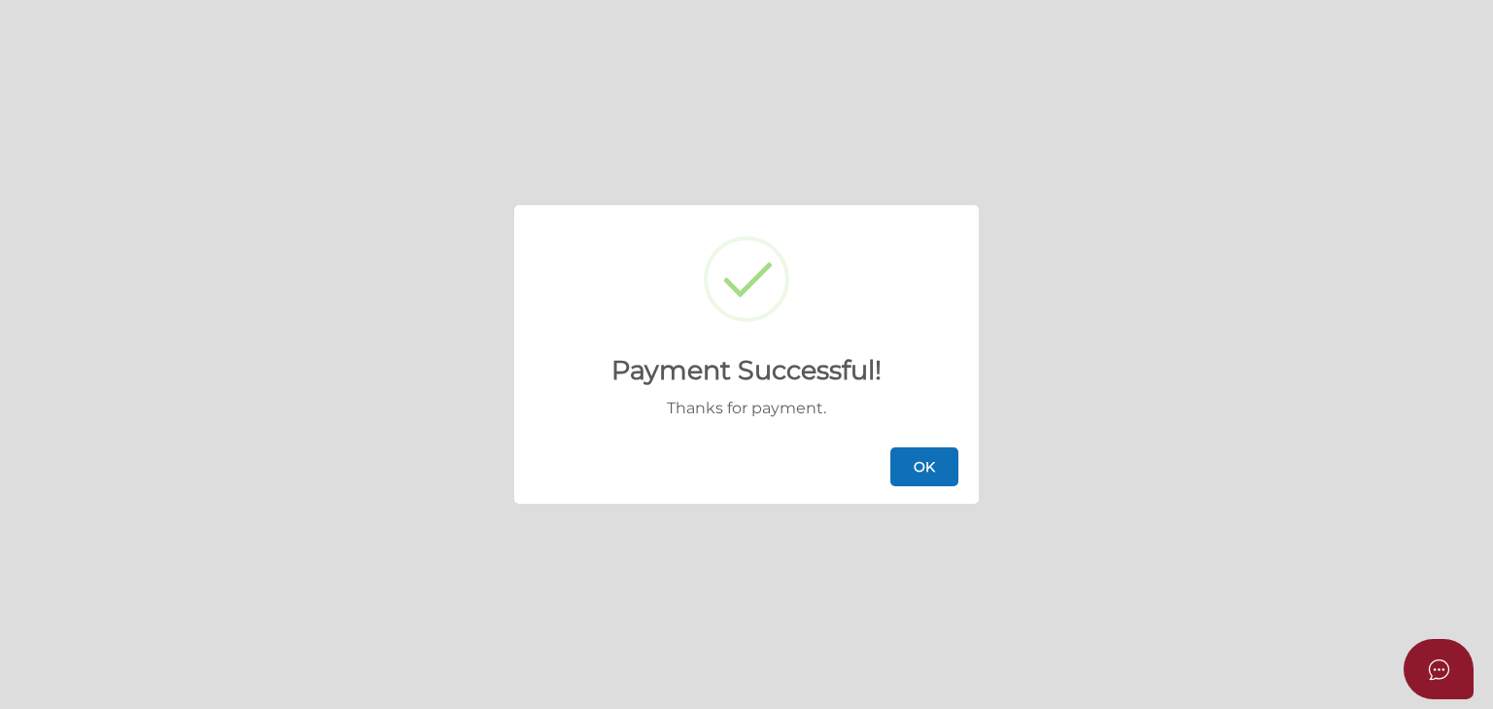
click at [947, 465] on button "OK" at bounding box center [925, 466] width 68 height 39
